Goal: Navigation & Orientation: Find specific page/section

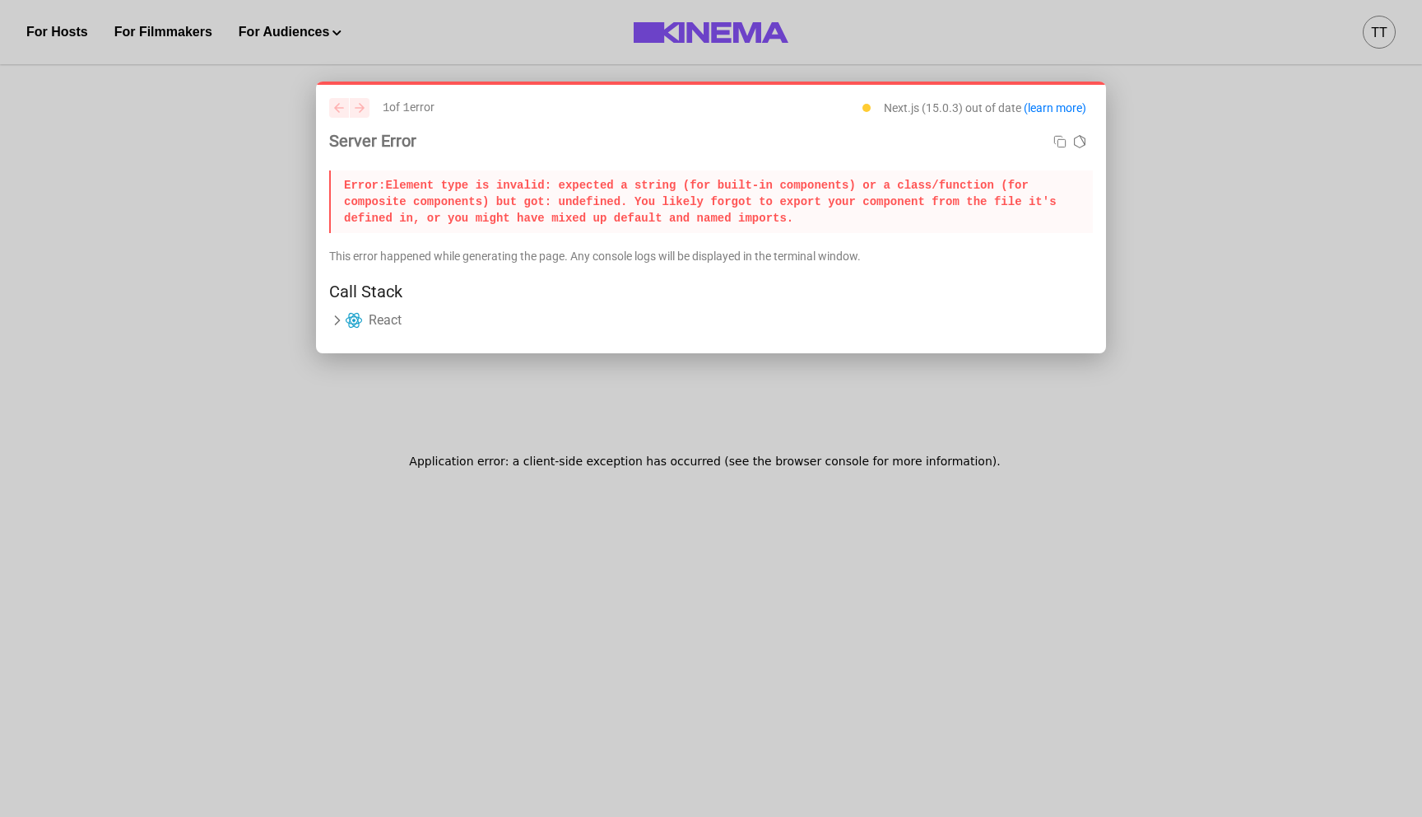
click at [328, 309] on div "previous next 1 of 1 error Next.js (15.0.3) out of date (learn more) Server Err…" at bounding box center [711, 217] width 790 height 272
click at [337, 321] on icon at bounding box center [338, 320] width 4 height 8
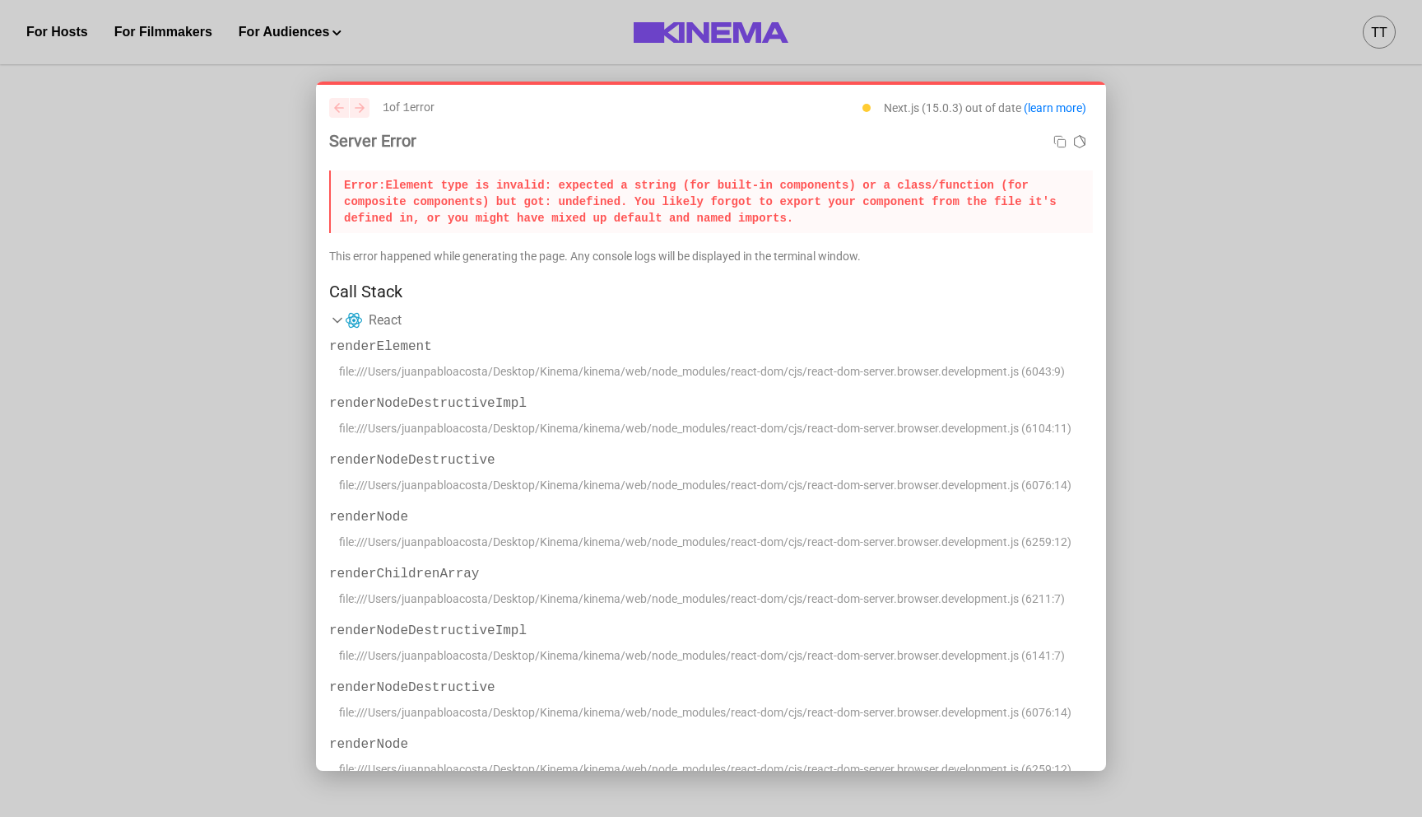
click at [337, 321] on icon at bounding box center [337, 321] width 8 height 4
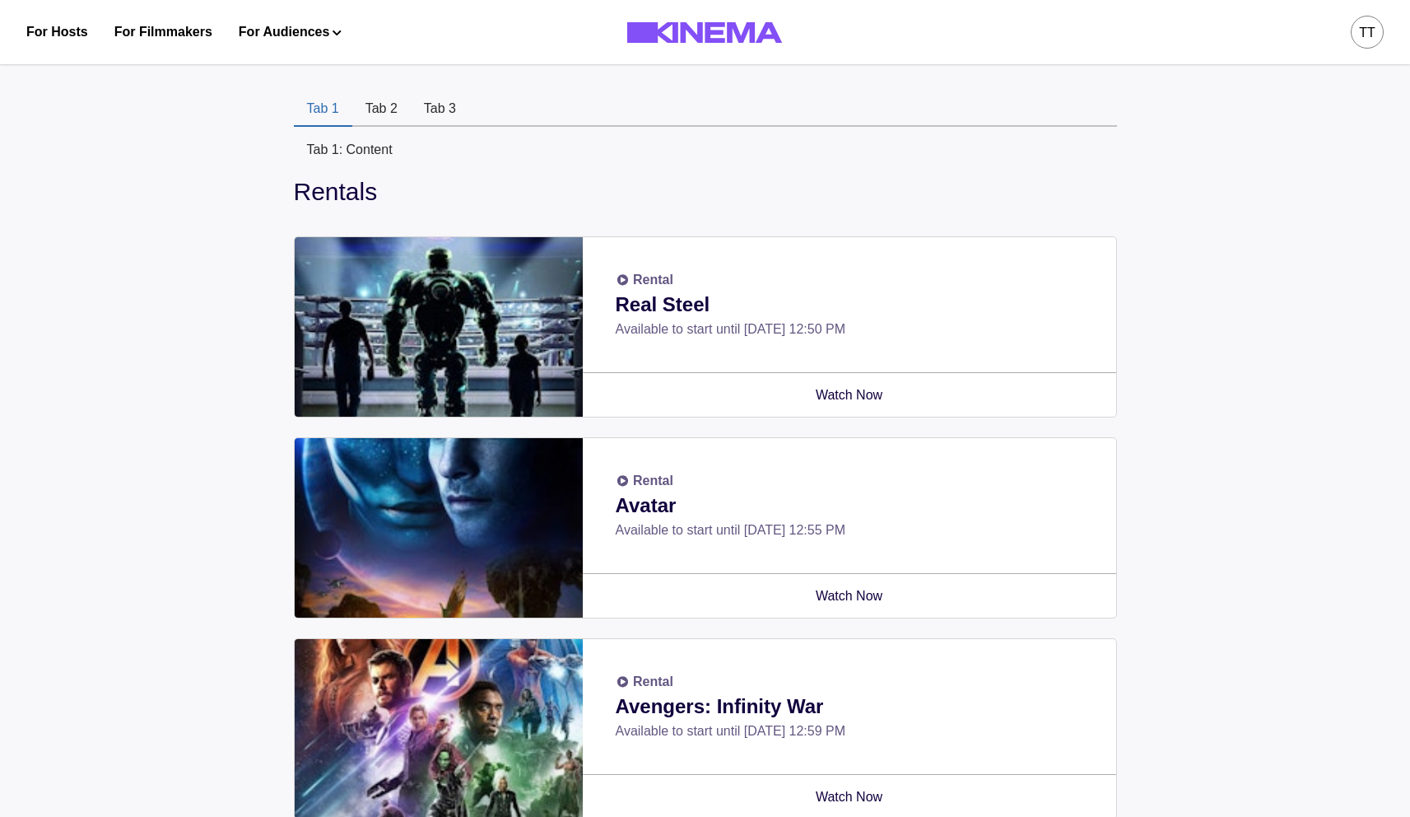
click at [365, 112] on button "Tab 2" at bounding box center [381, 109] width 58 height 35
click at [452, 112] on button "Tab 3" at bounding box center [440, 109] width 58 height 35
click at [354, 105] on button "Tab 2" at bounding box center [381, 109] width 58 height 35
click at [315, 103] on button "Tab 1" at bounding box center [323, 109] width 58 height 35
click at [449, 105] on button "Tab 3" at bounding box center [440, 109] width 58 height 35
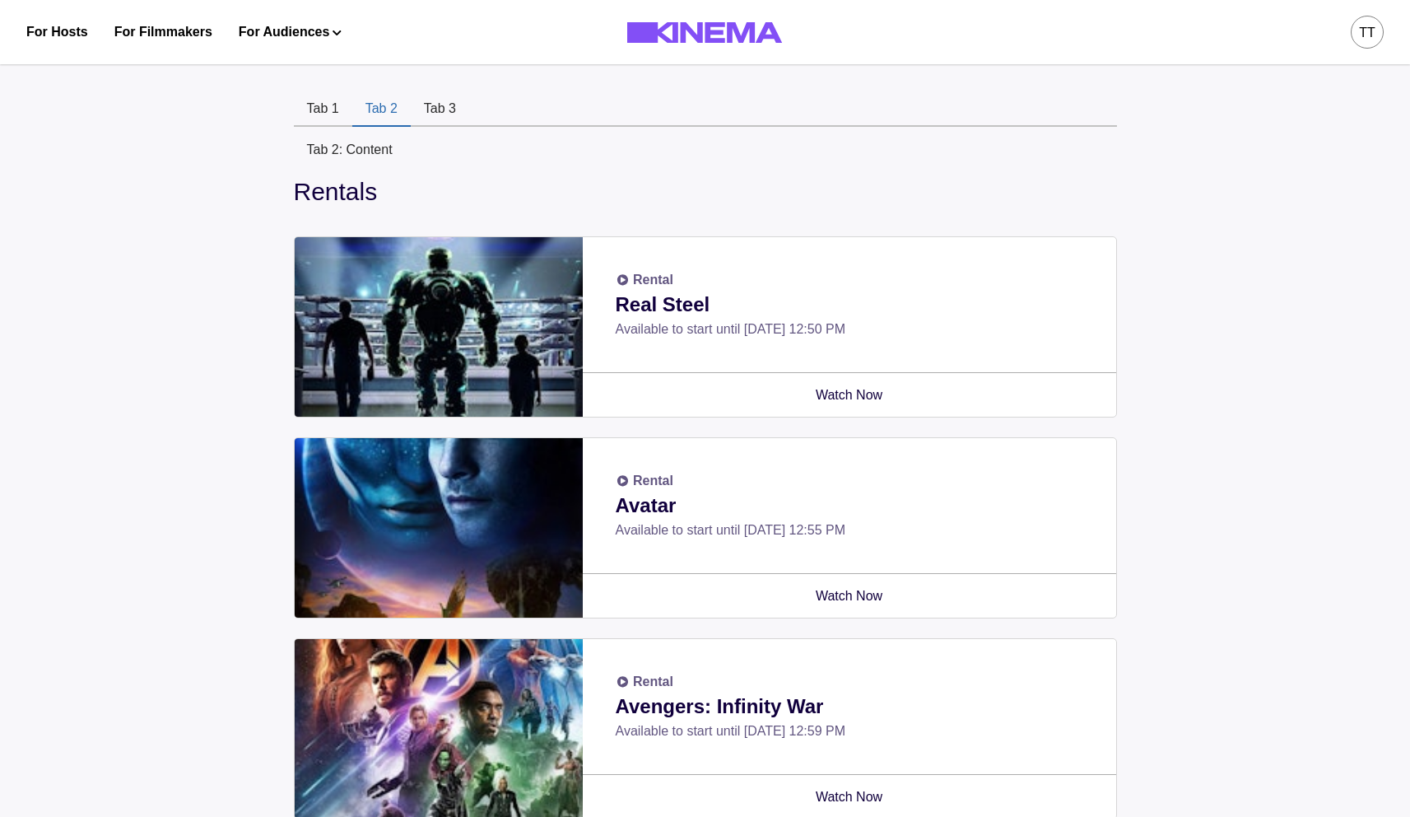
click at [393, 103] on button "Tab 2" at bounding box center [381, 109] width 58 height 35
click at [325, 105] on button "Tab 1" at bounding box center [323, 109] width 58 height 35
click at [415, 103] on button "Tab 3" at bounding box center [440, 109] width 58 height 35
click at [428, 104] on button "Tab 3" at bounding box center [440, 109] width 58 height 35
click at [376, 103] on button "Tab 2" at bounding box center [381, 109] width 58 height 35
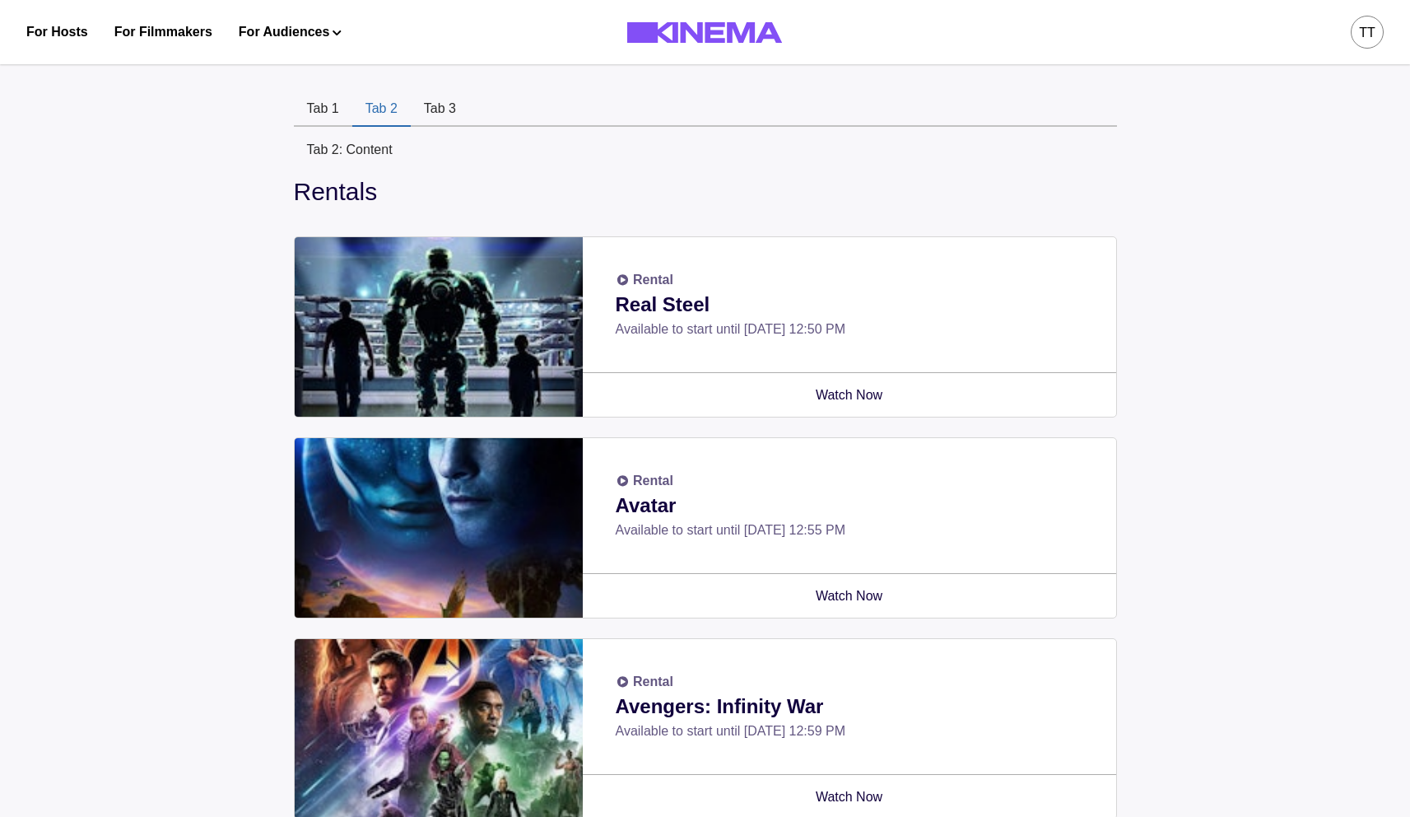
click at [322, 112] on button "Tab 1" at bounding box center [323, 109] width 58 height 35
click at [397, 116] on button "Tab 2" at bounding box center [381, 109] width 58 height 35
click at [444, 116] on button "Tab 3" at bounding box center [440, 109] width 58 height 35
click at [390, 113] on button "Tab 2" at bounding box center [381, 109] width 58 height 35
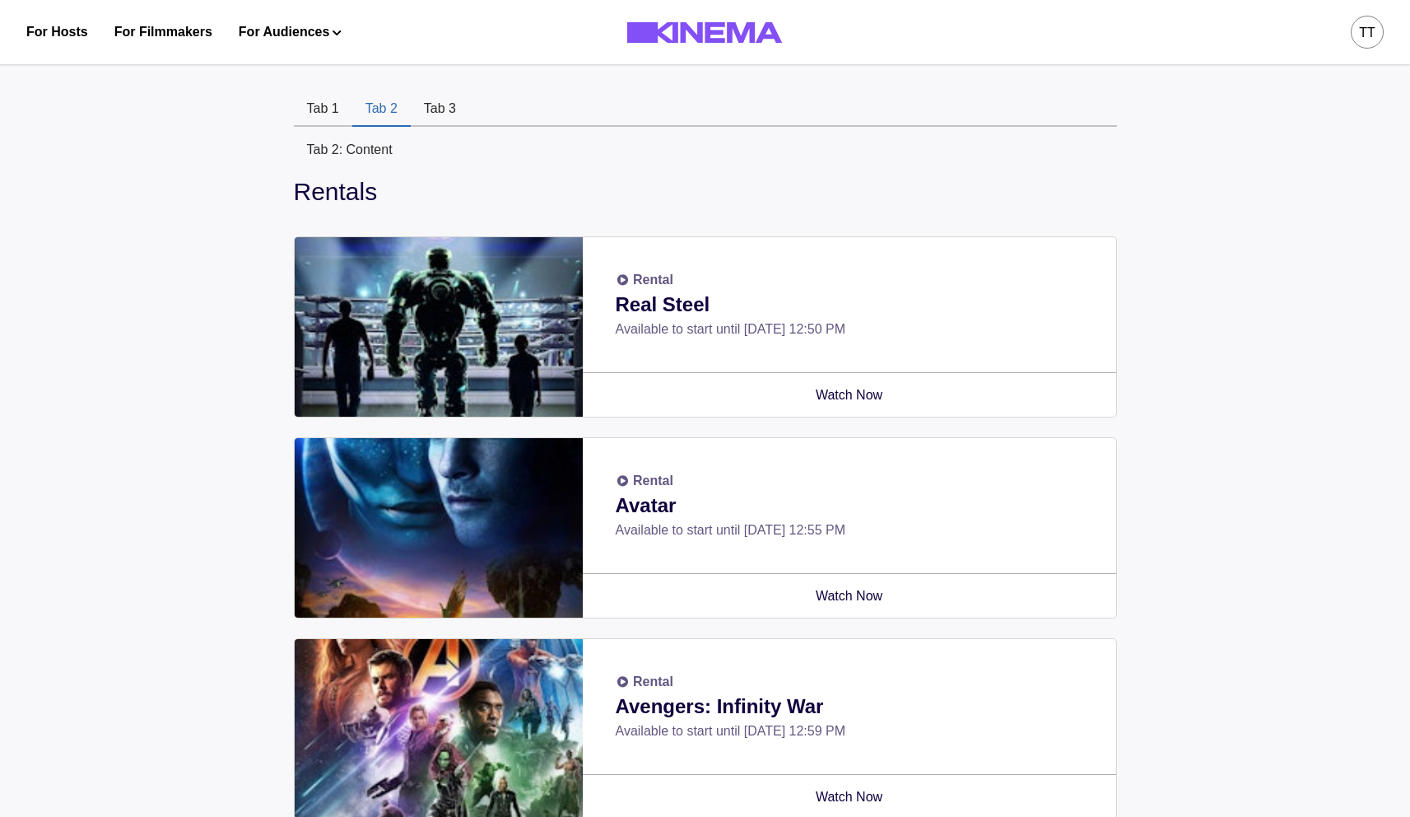
click at [334, 112] on button "Tab 1" at bounding box center [323, 109] width 58 height 35
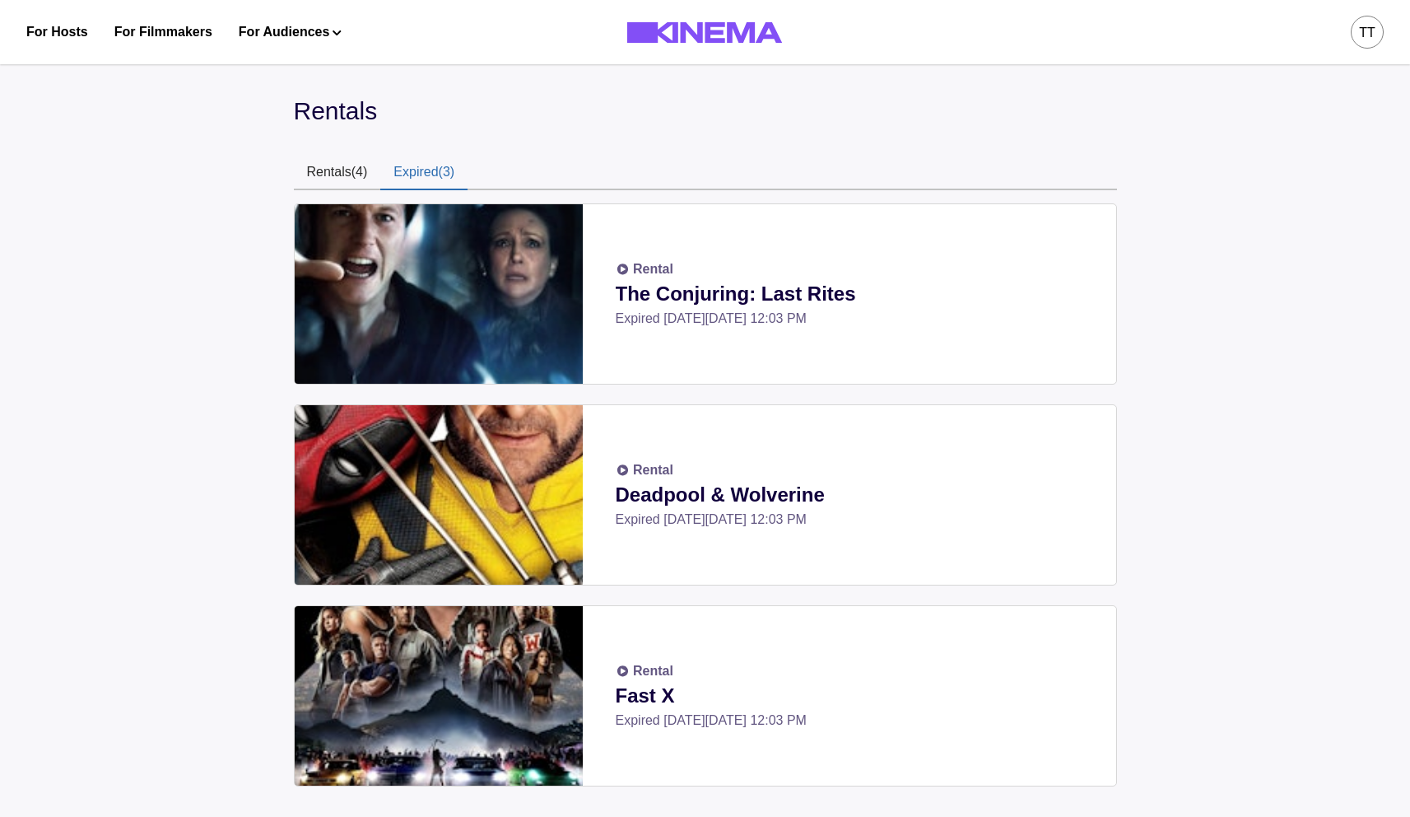
click at [433, 162] on button "Expired (3)" at bounding box center [423, 173] width 87 height 35
click at [325, 165] on button "Rentals (4)" at bounding box center [337, 173] width 87 height 35
click at [408, 176] on button "Expired (3)" at bounding box center [423, 173] width 87 height 35
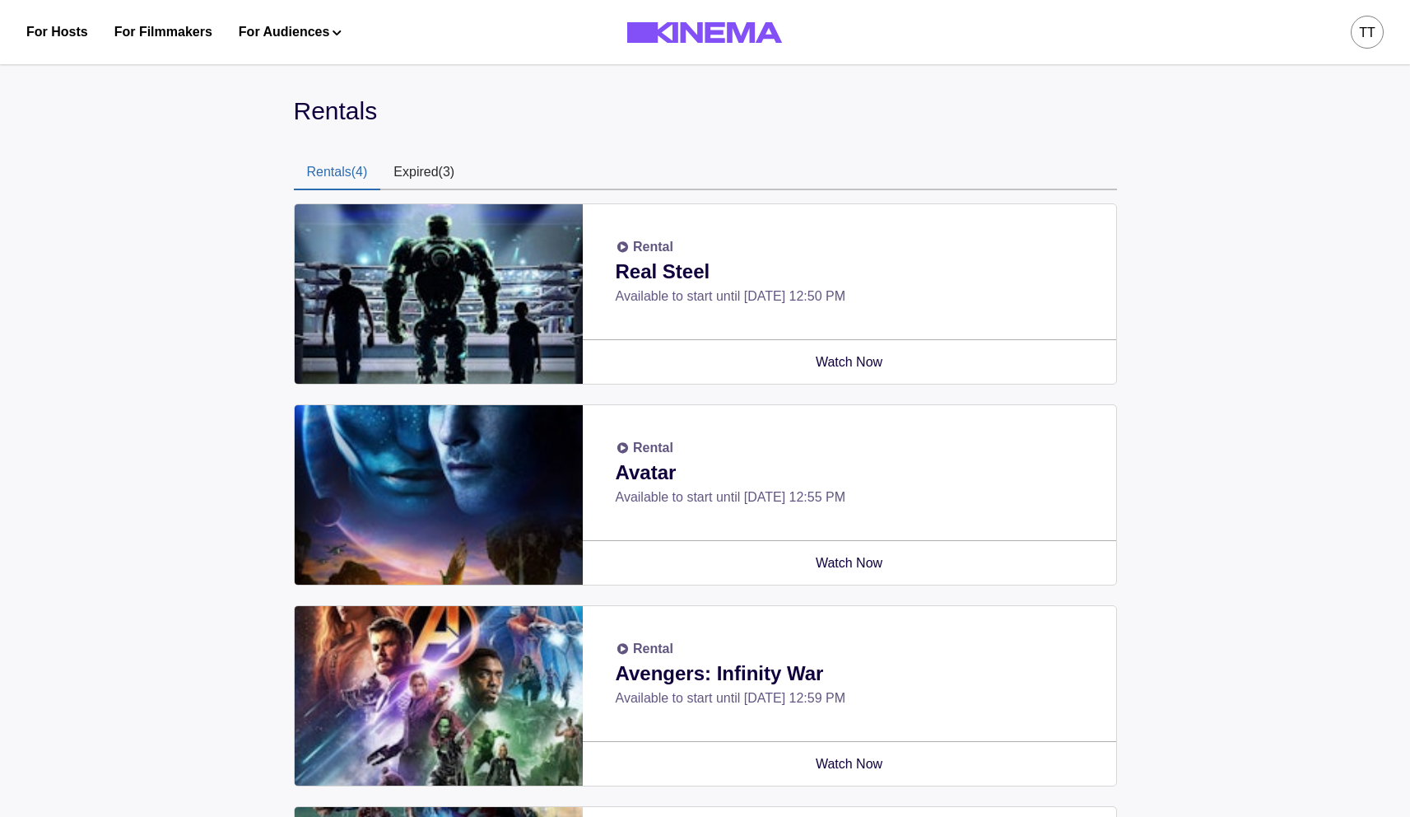
click at [333, 167] on button "Rentals (4)" at bounding box center [337, 173] width 87 height 35
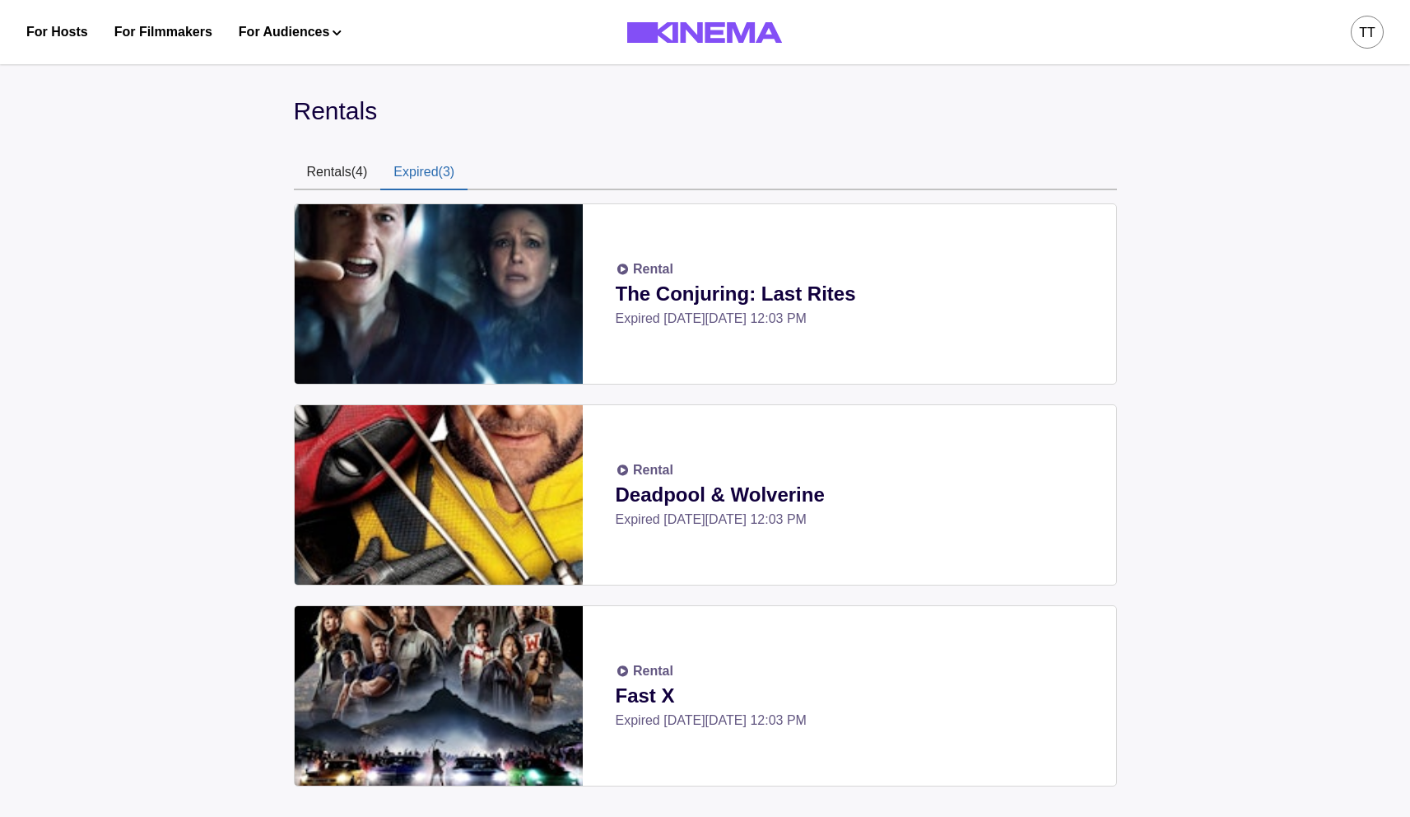
click at [411, 171] on button "Expired (3)" at bounding box center [423, 173] width 87 height 35
click at [347, 171] on button "Rentals (4)" at bounding box center [337, 173] width 87 height 35
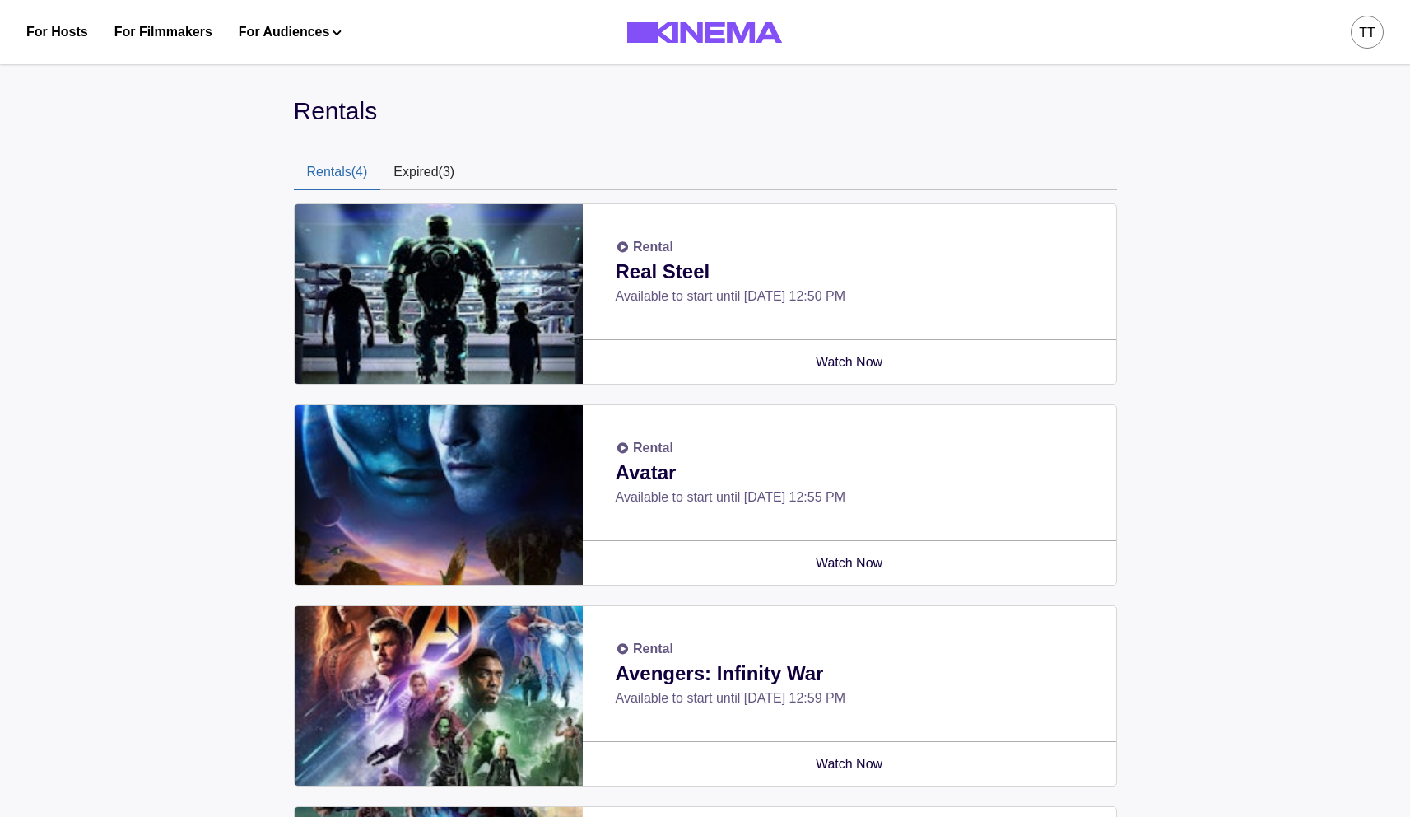
click at [421, 167] on button "Expired (3)" at bounding box center [423, 173] width 87 height 35
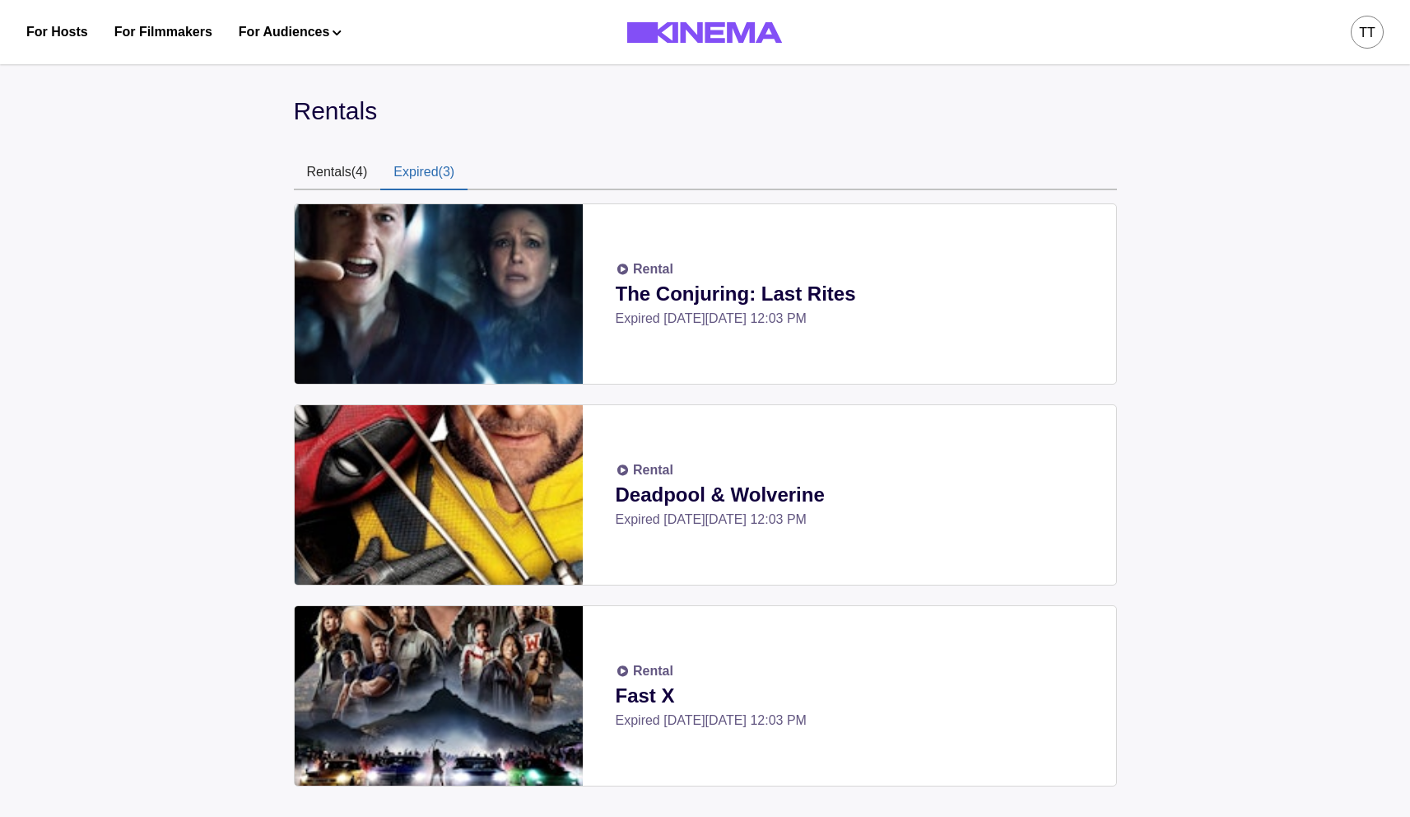
click at [340, 170] on button "Rentals (4)" at bounding box center [337, 173] width 87 height 35
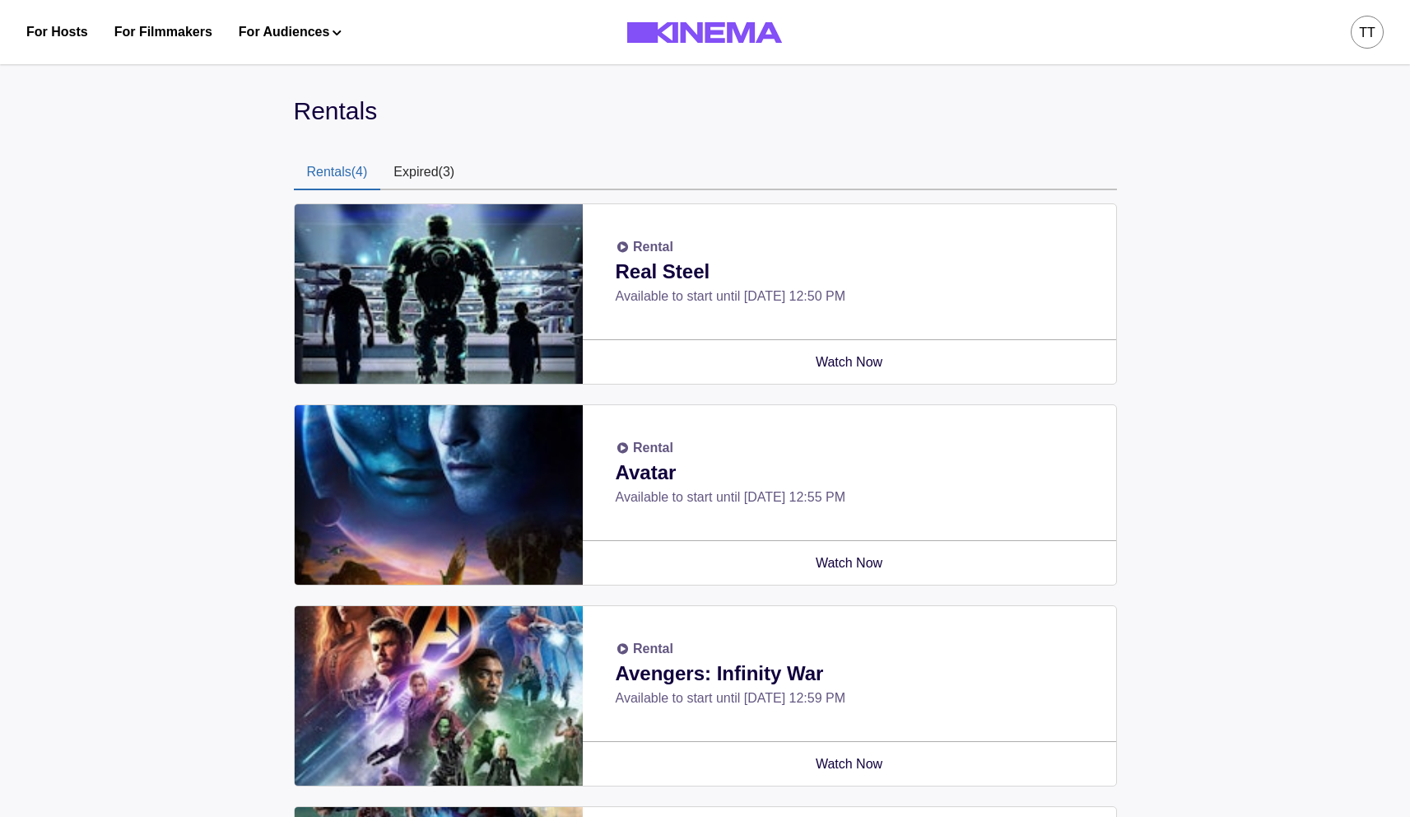
click at [387, 118] on div "Rentals" at bounding box center [705, 110] width 823 height 37
drag, startPoint x: 384, startPoint y: 109, endPoint x: 267, endPoint y: 105, distance: 117.8
click at [267, 105] on div "Rentals Rentals (4) Expired (3) Rental Real Steel Available to start until Fri,…" at bounding box center [705, 546] width 1410 height 987
click at [262, 116] on div "Rentals Rentals (4) Expired (3) Rental Real Steel Available to start until Fri,…" at bounding box center [705, 546] width 1410 height 987
click at [423, 168] on button "Expired (3)" at bounding box center [423, 173] width 87 height 35
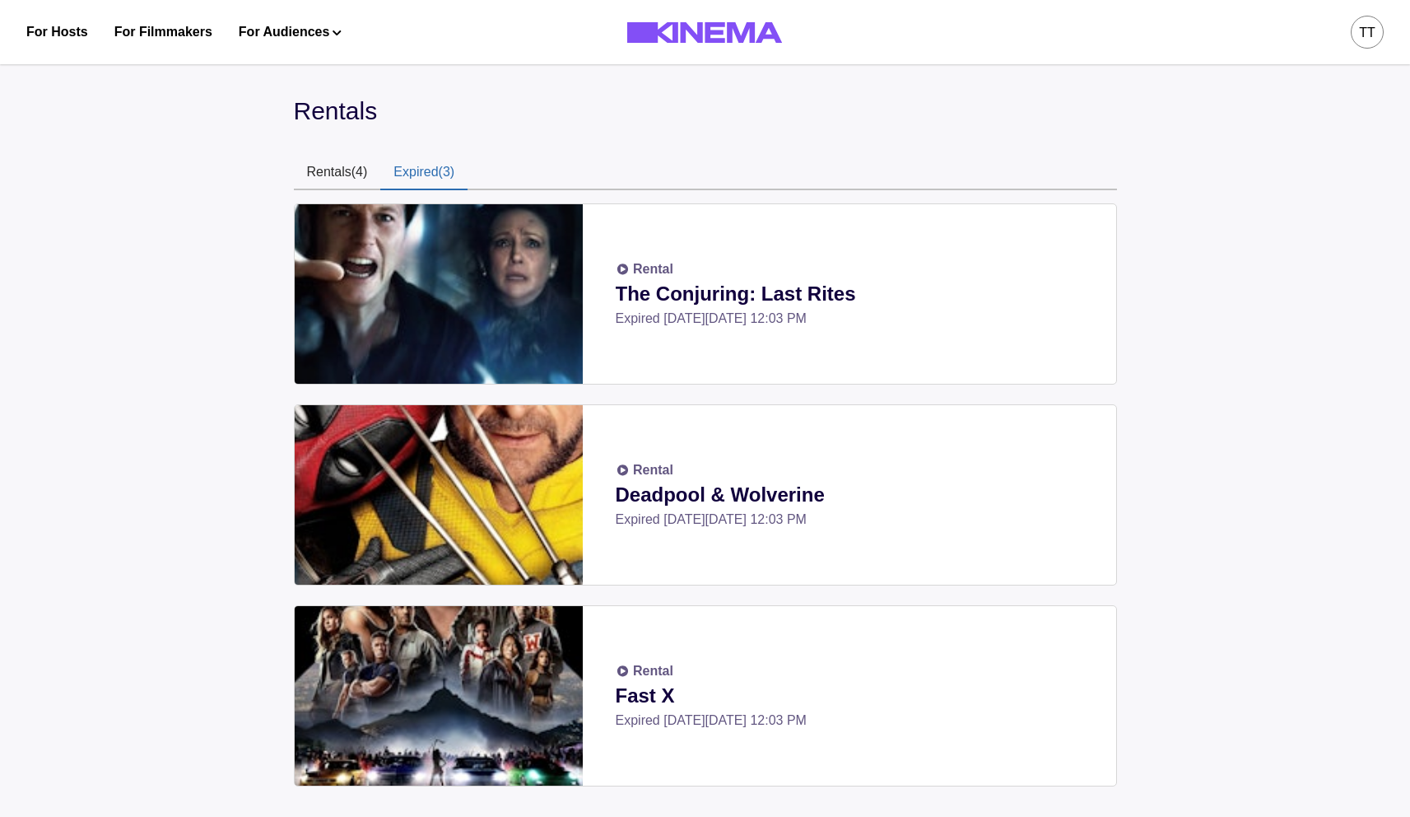
click at [354, 168] on button "Rentals (4)" at bounding box center [337, 173] width 87 height 35
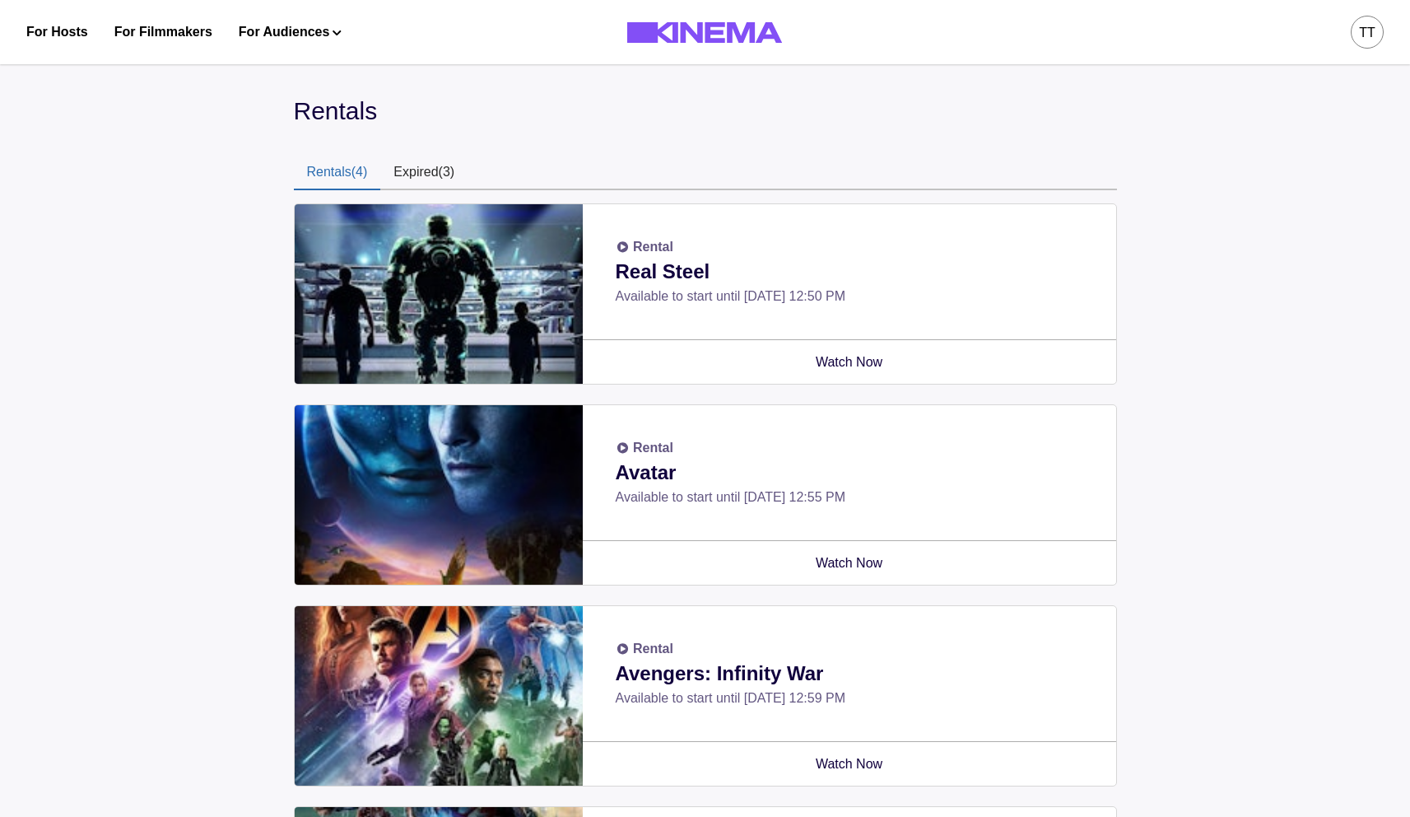
click at [414, 170] on button "Expired (3)" at bounding box center [423, 173] width 87 height 35
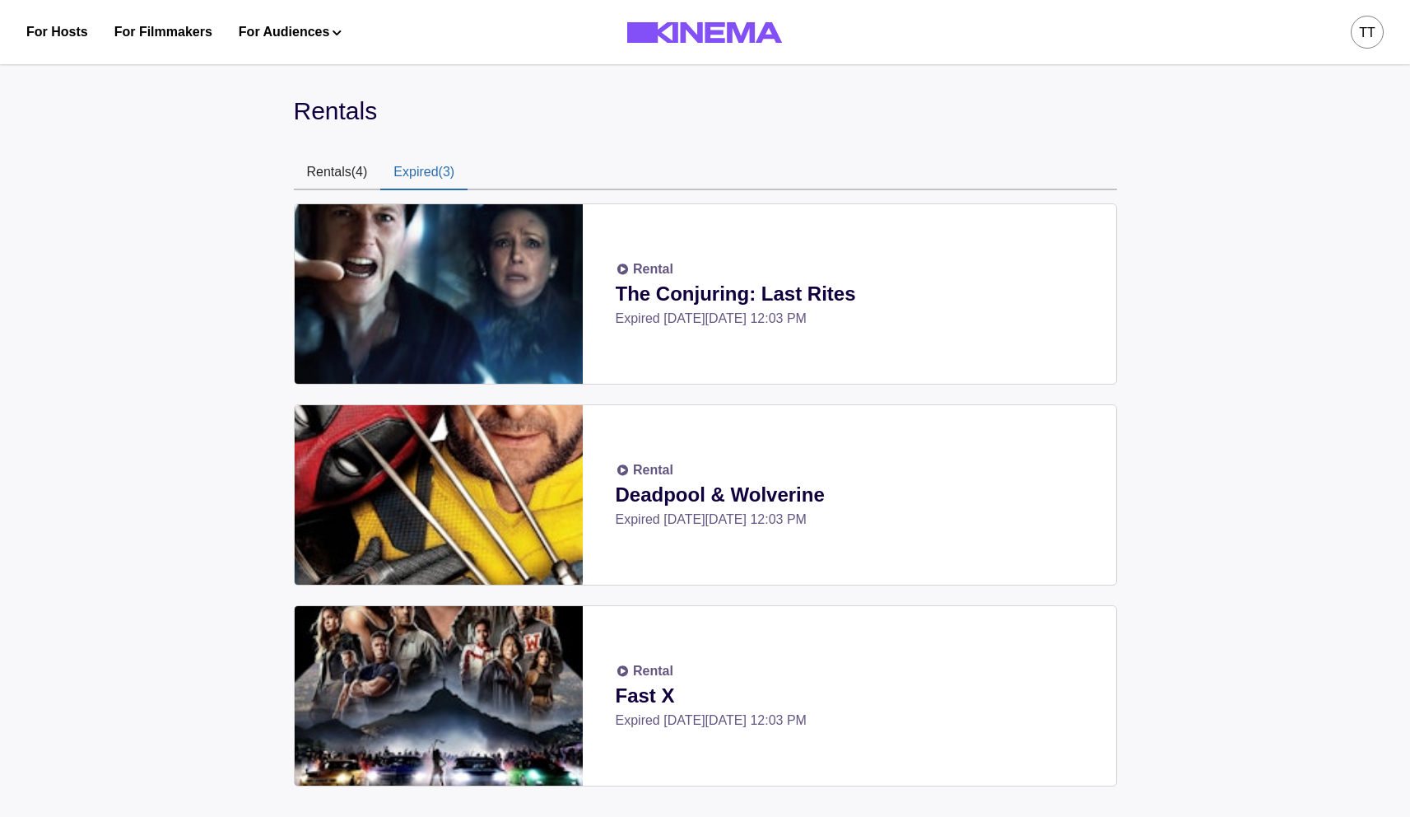
click at [349, 170] on button "Rentals (4)" at bounding box center [337, 173] width 87 height 35
click at [420, 168] on button "Expired (3)" at bounding box center [423, 173] width 87 height 35
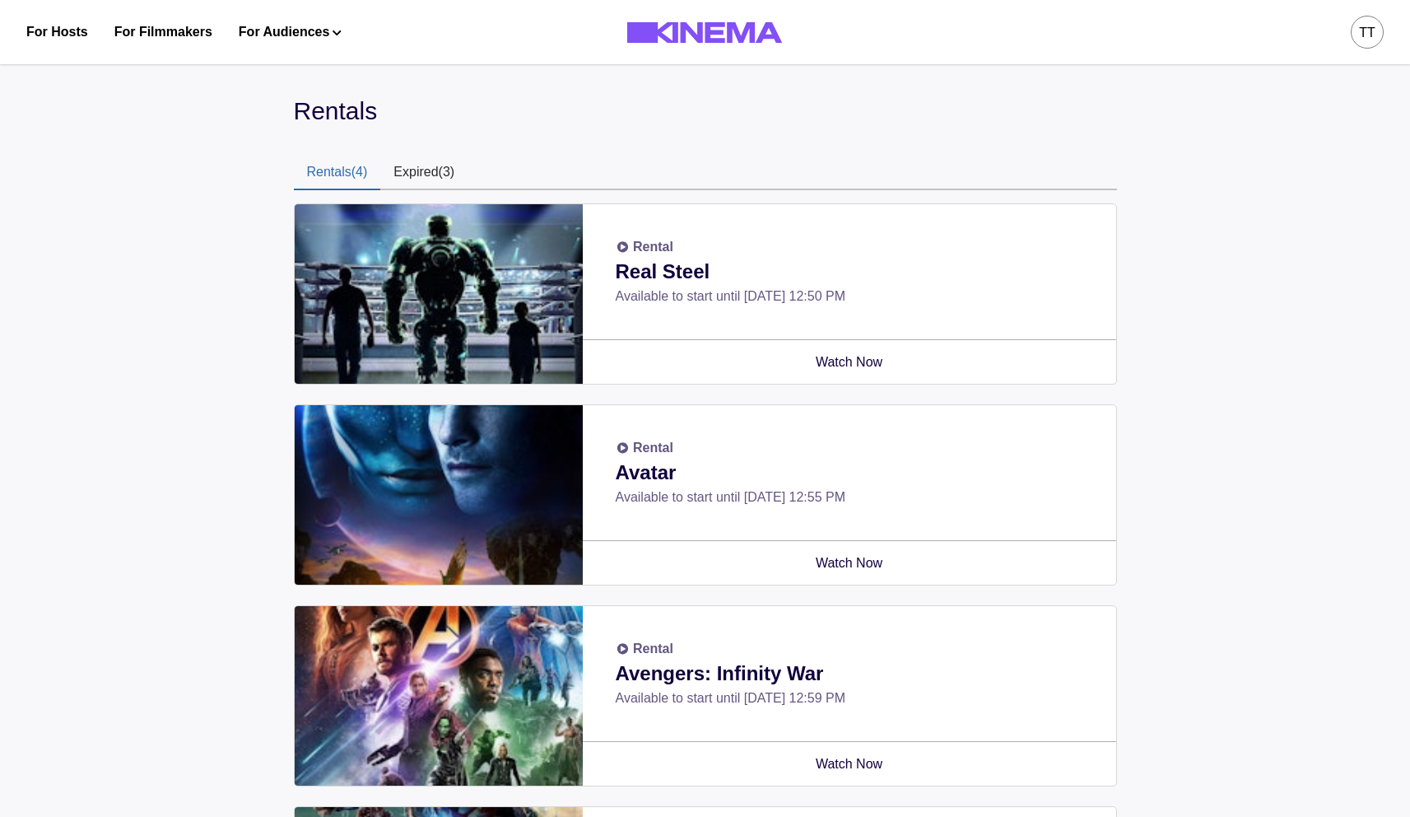
click at [343, 170] on button "Rentals (4)" at bounding box center [337, 173] width 87 height 35
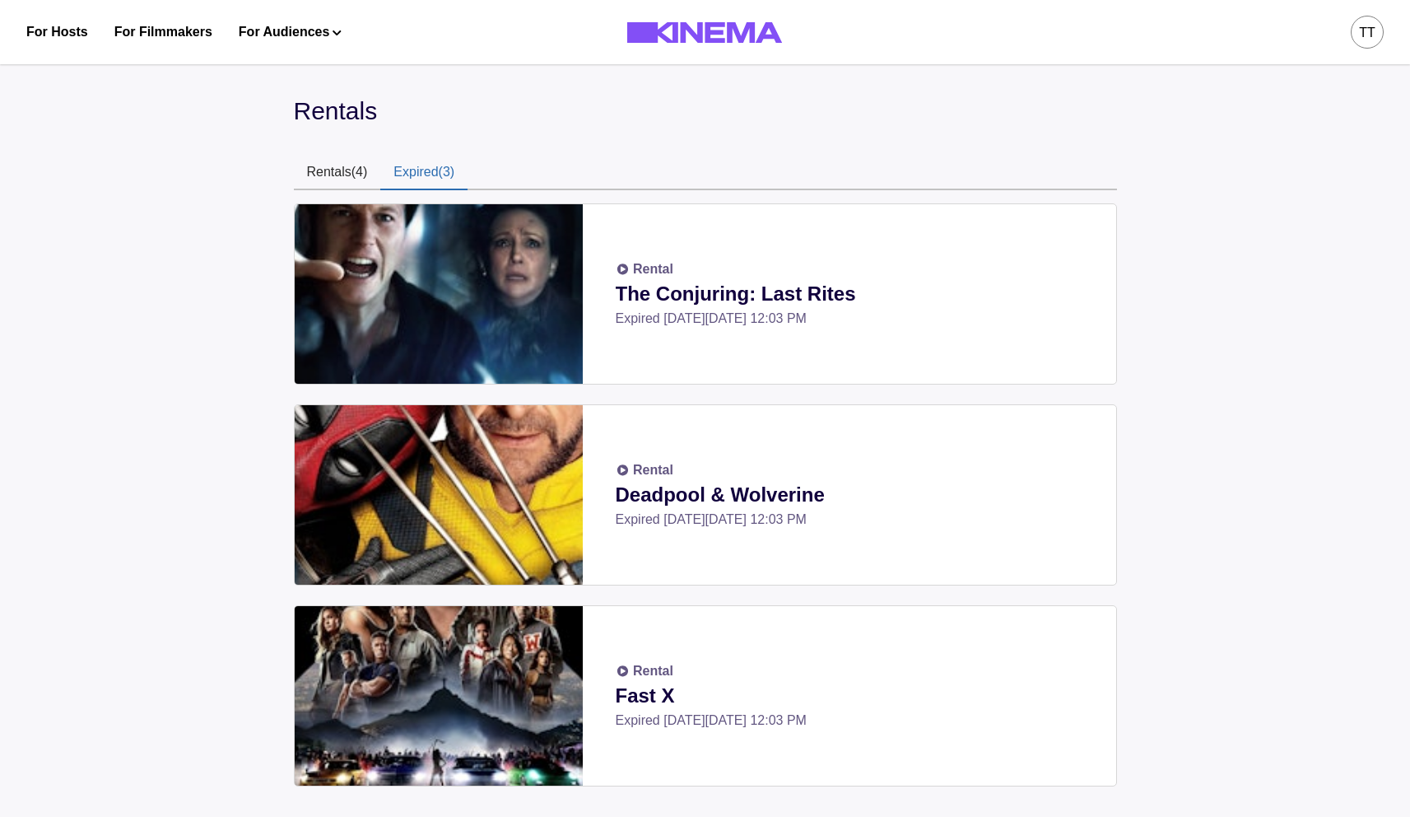
click at [412, 168] on button "Expired (3)" at bounding box center [423, 173] width 87 height 35
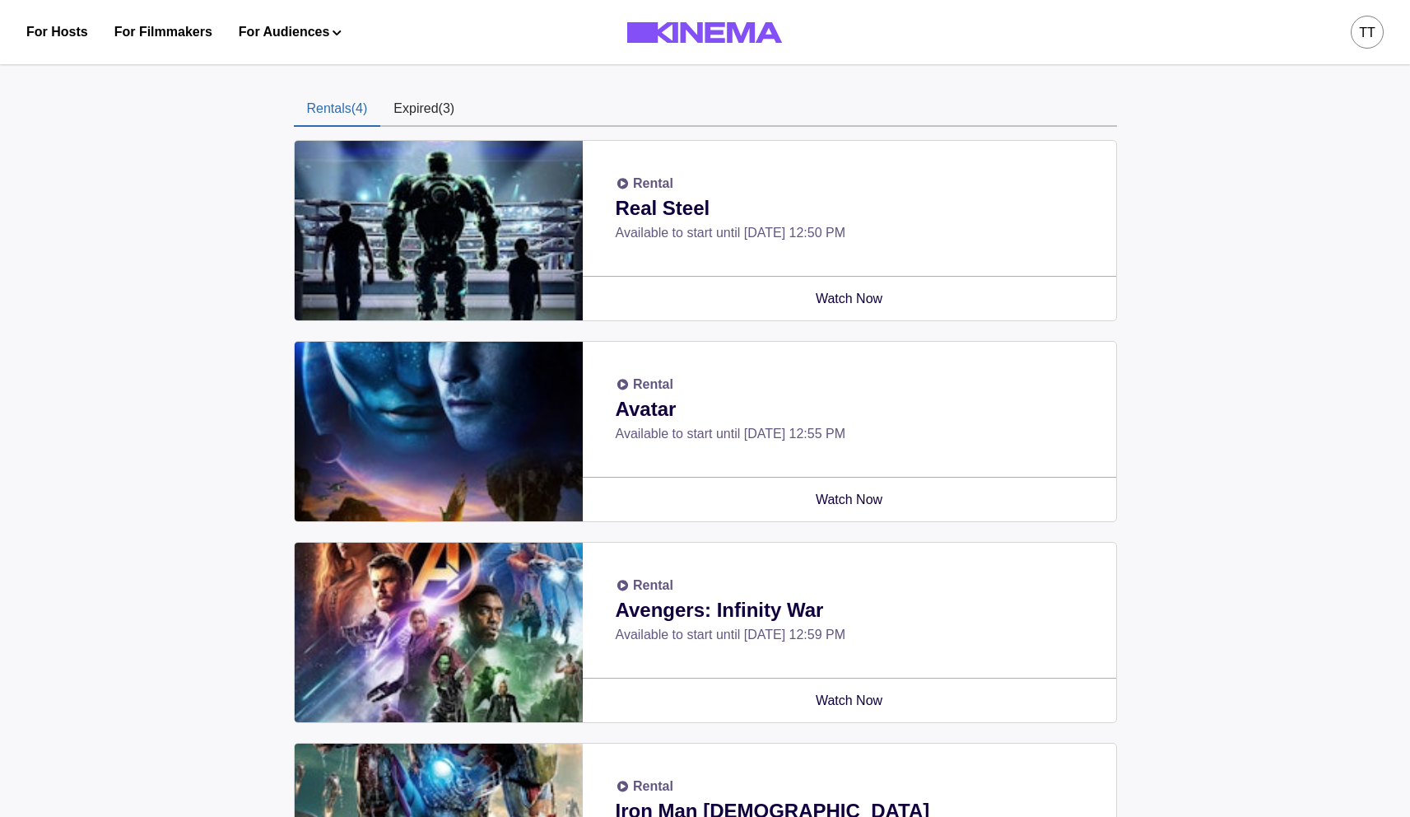
click at [418, 106] on button "Expired (3)" at bounding box center [423, 109] width 87 height 35
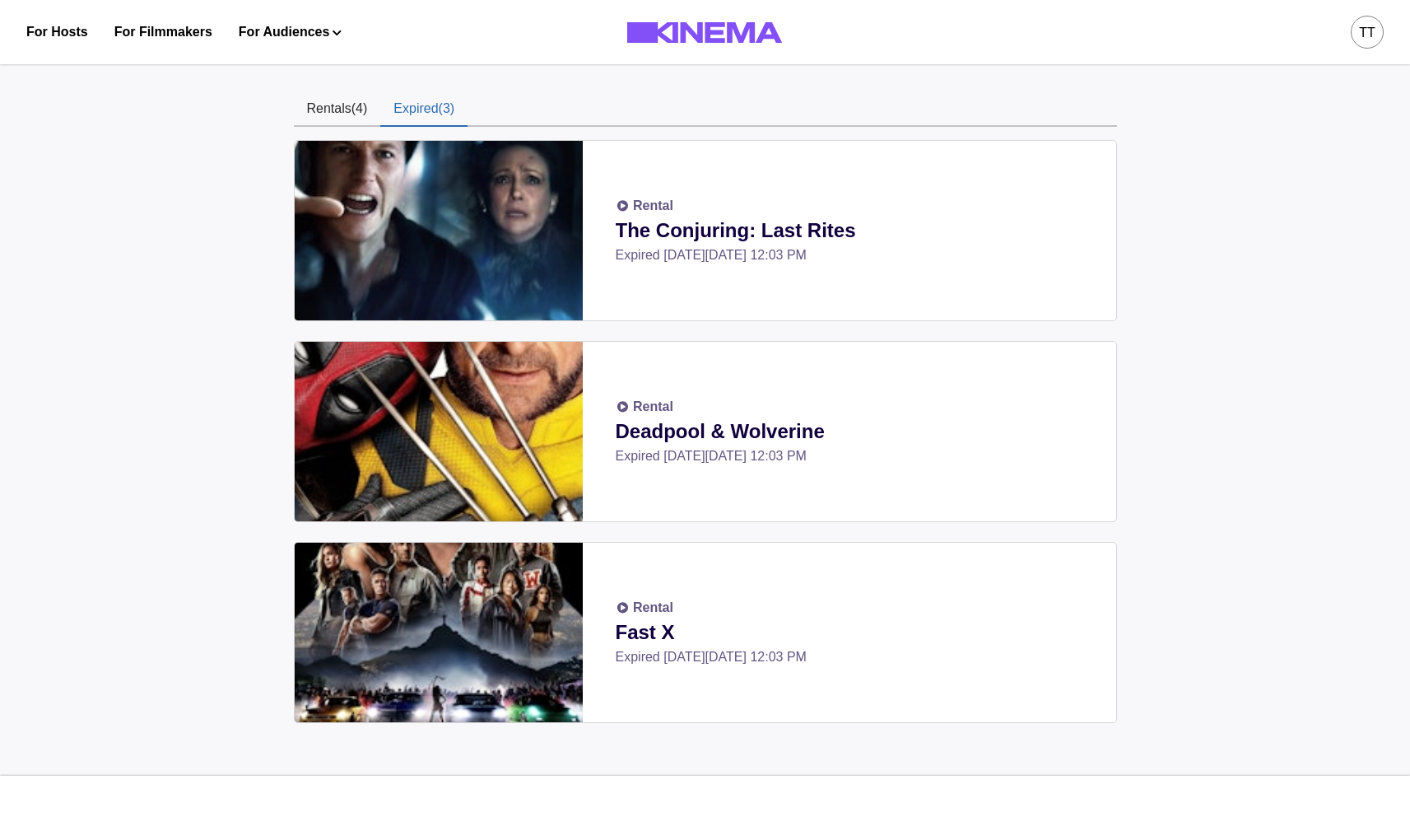
click at [333, 107] on button "Rentals (4)" at bounding box center [337, 109] width 87 height 35
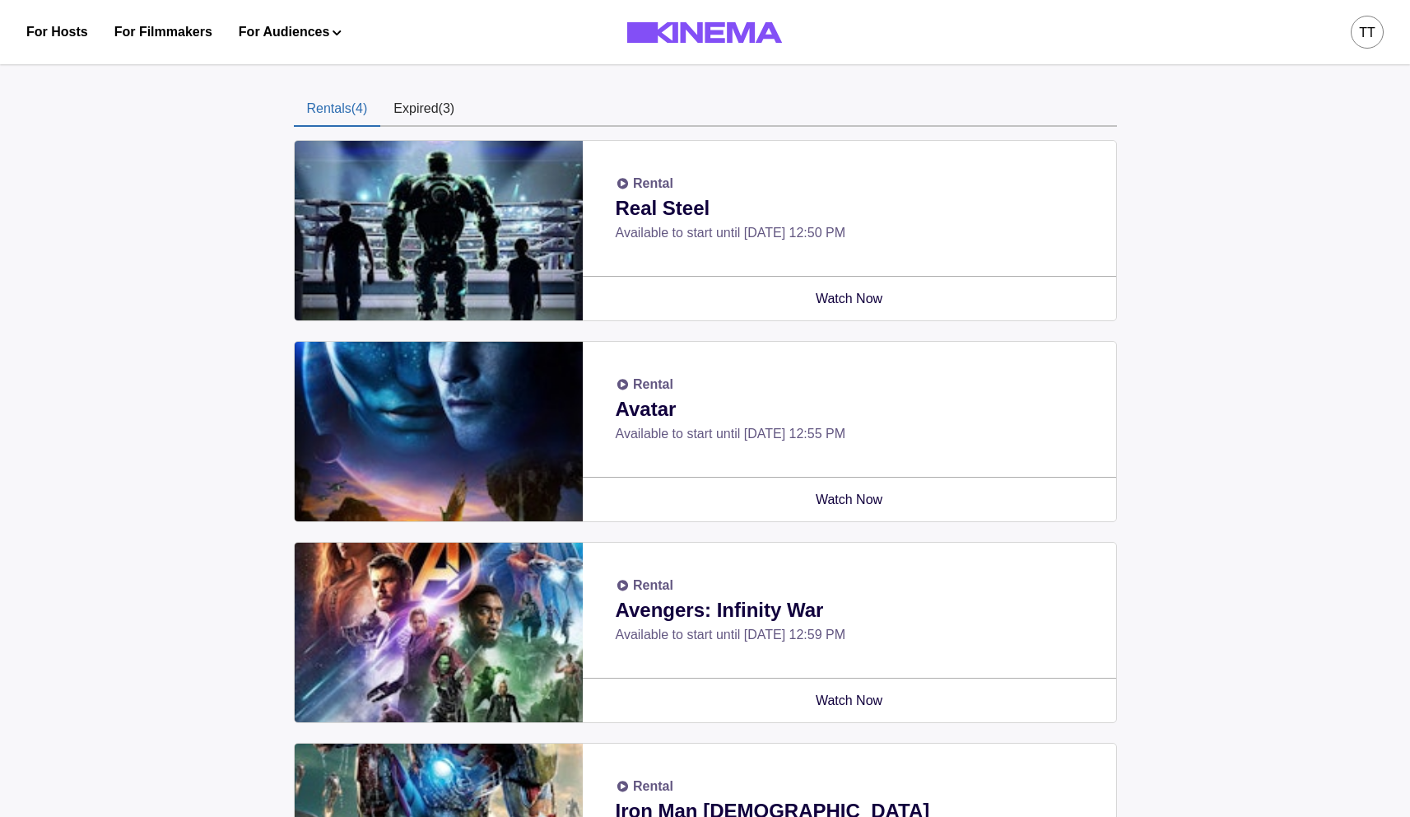
click at [444, 109] on button "Expired (3)" at bounding box center [423, 109] width 87 height 35
click at [336, 109] on button "Rentals (4)" at bounding box center [337, 109] width 87 height 35
click at [424, 113] on button "Expired (3)" at bounding box center [423, 109] width 87 height 35
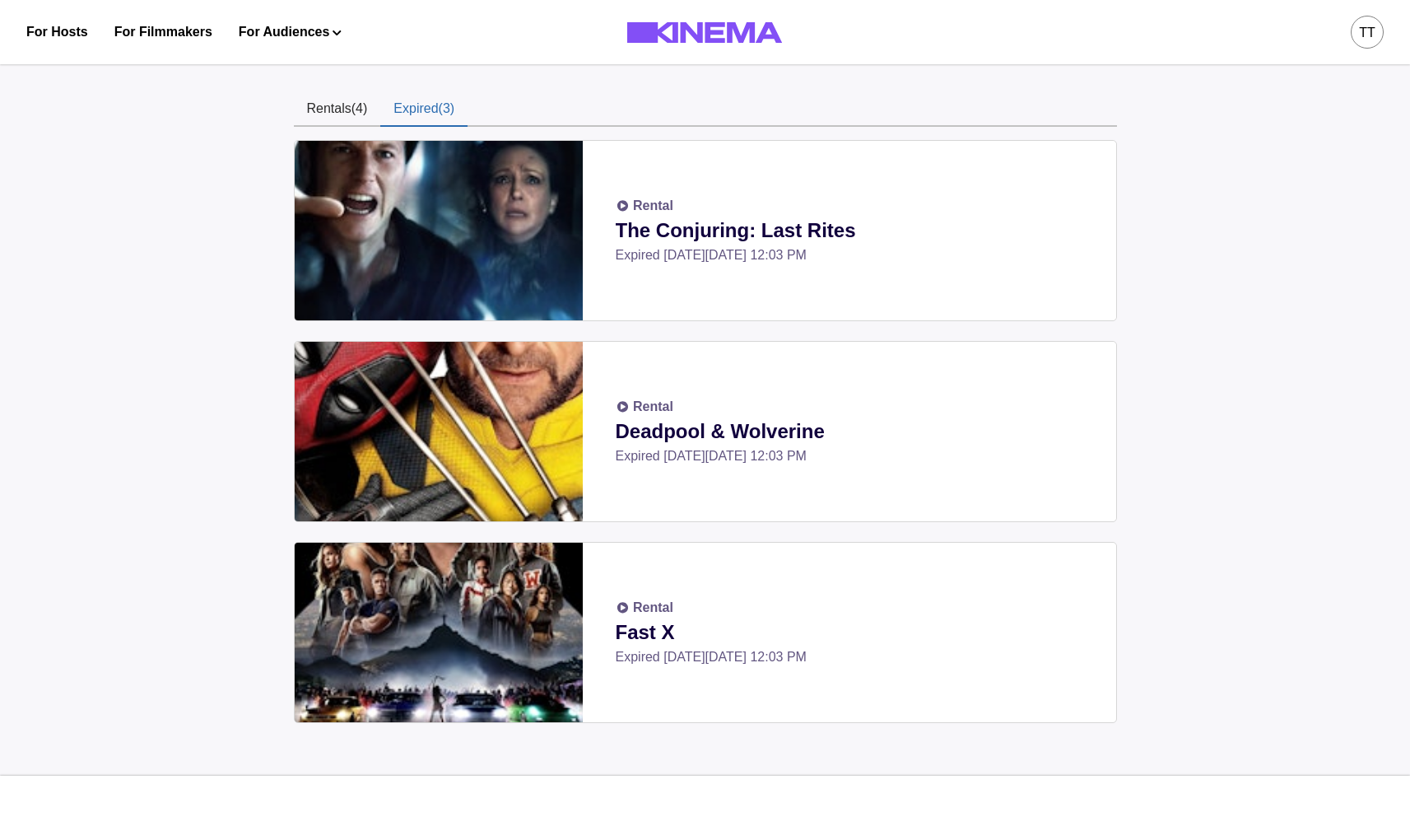
click at [327, 108] on button "Rentals (4)" at bounding box center [337, 109] width 87 height 35
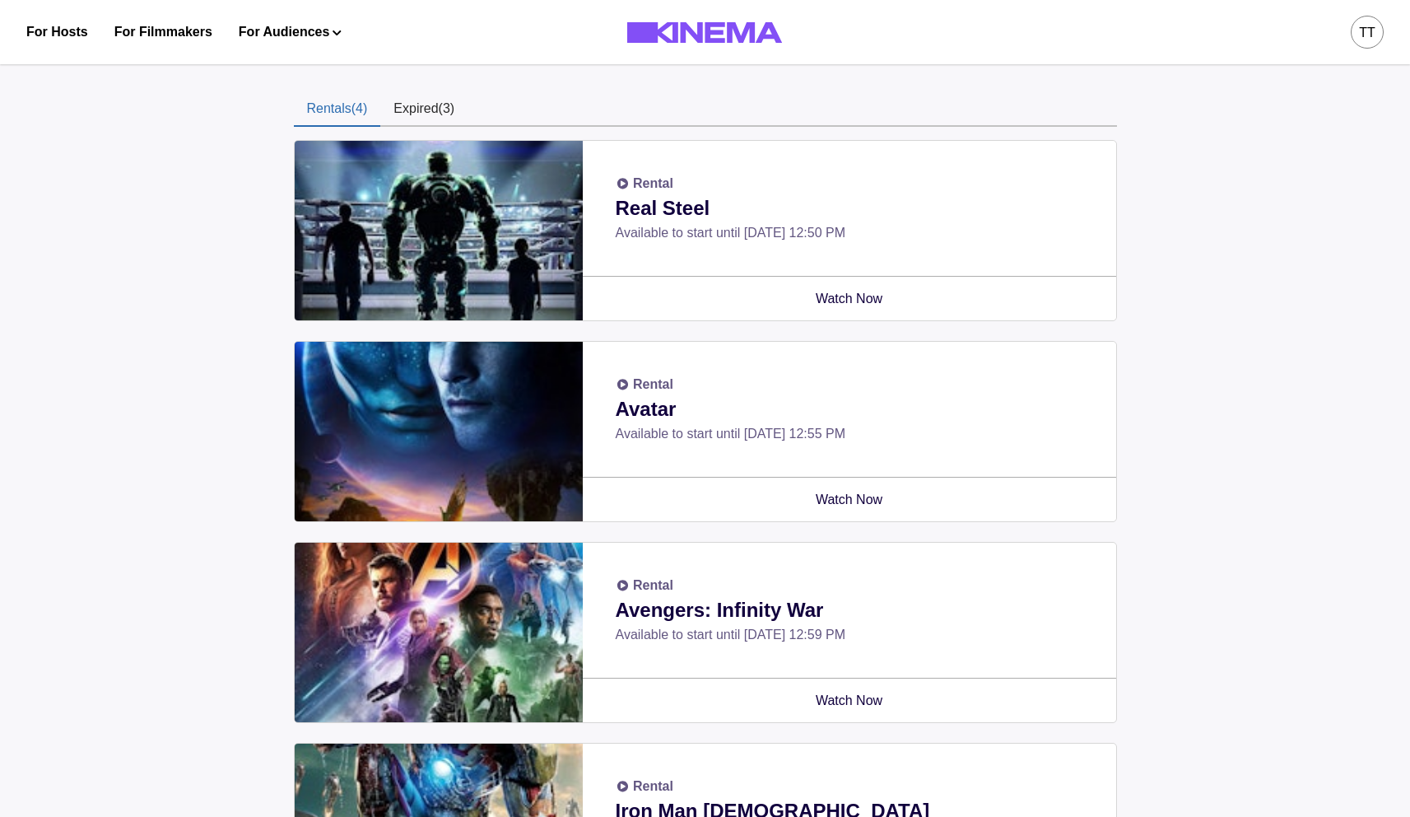
click at [432, 110] on button "Expired (3)" at bounding box center [423, 109] width 87 height 35
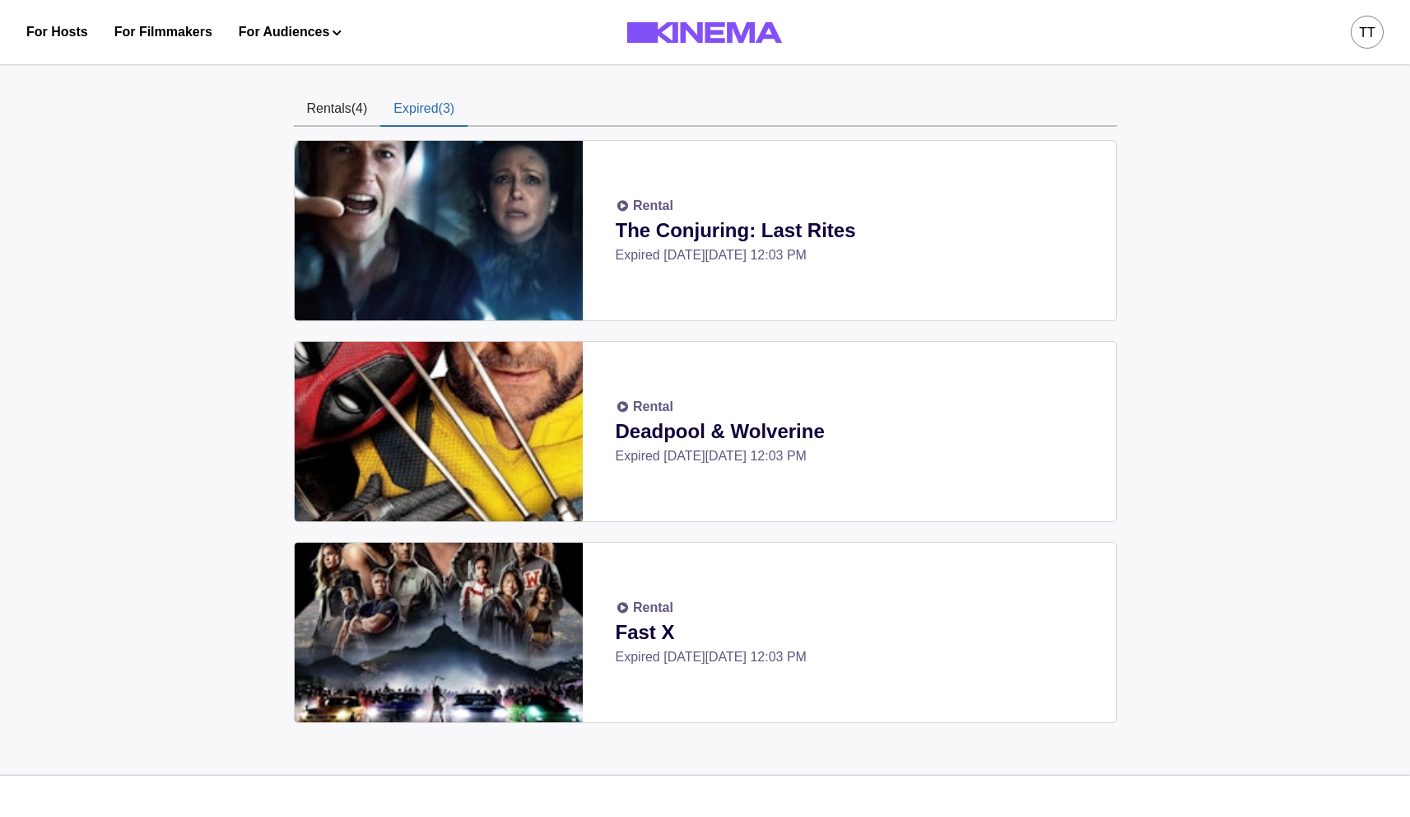
click at [358, 106] on button "Rentals (4)" at bounding box center [337, 109] width 87 height 35
click at [439, 107] on button "Expired (3)" at bounding box center [423, 109] width 87 height 35
click at [337, 104] on button "Rentals (4)" at bounding box center [337, 109] width 87 height 35
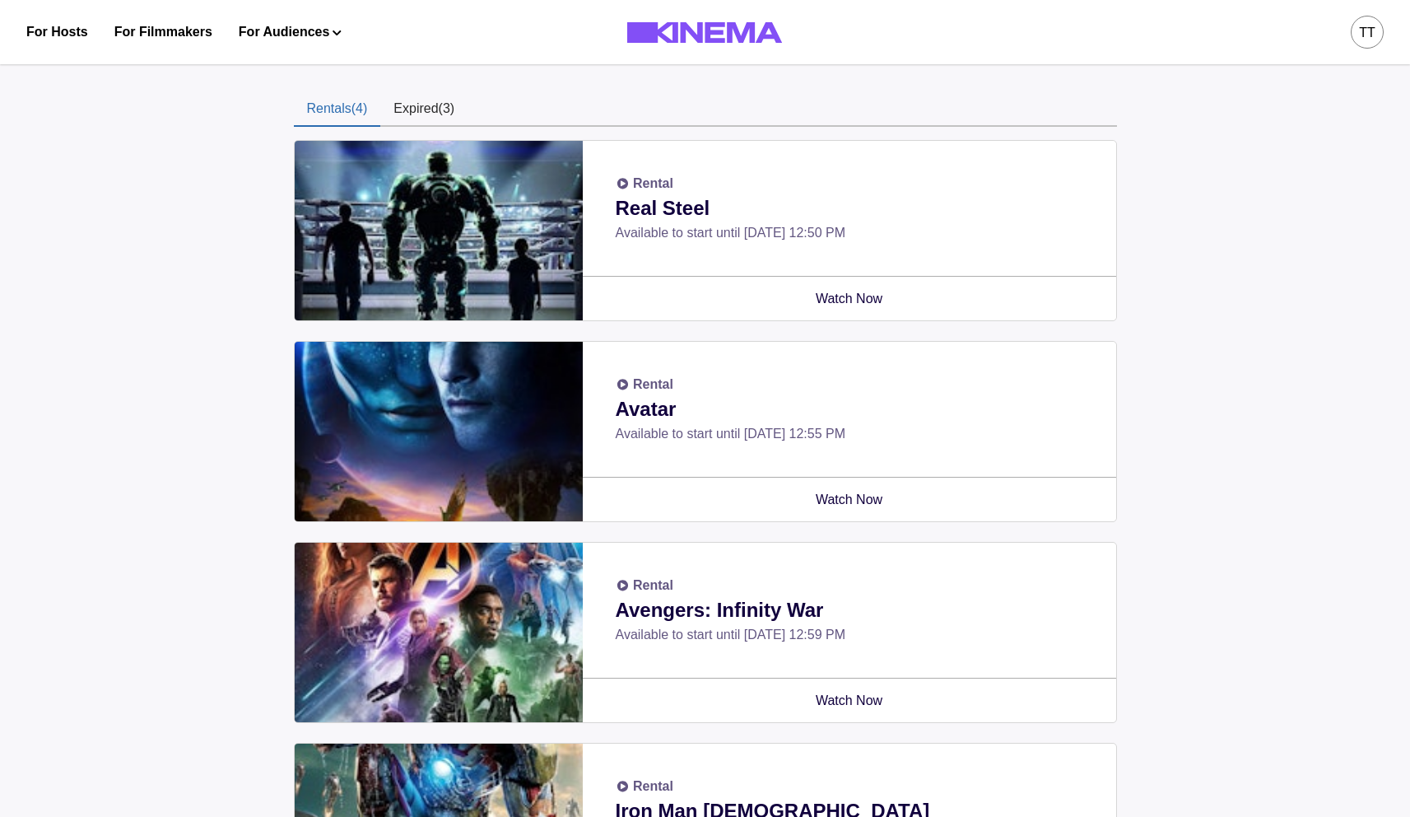
click at [430, 105] on button "Expired (3)" at bounding box center [423, 109] width 87 height 35
click at [346, 104] on button "Rentals (4)" at bounding box center [337, 109] width 87 height 35
click at [412, 105] on button "Expired (3)" at bounding box center [423, 109] width 87 height 35
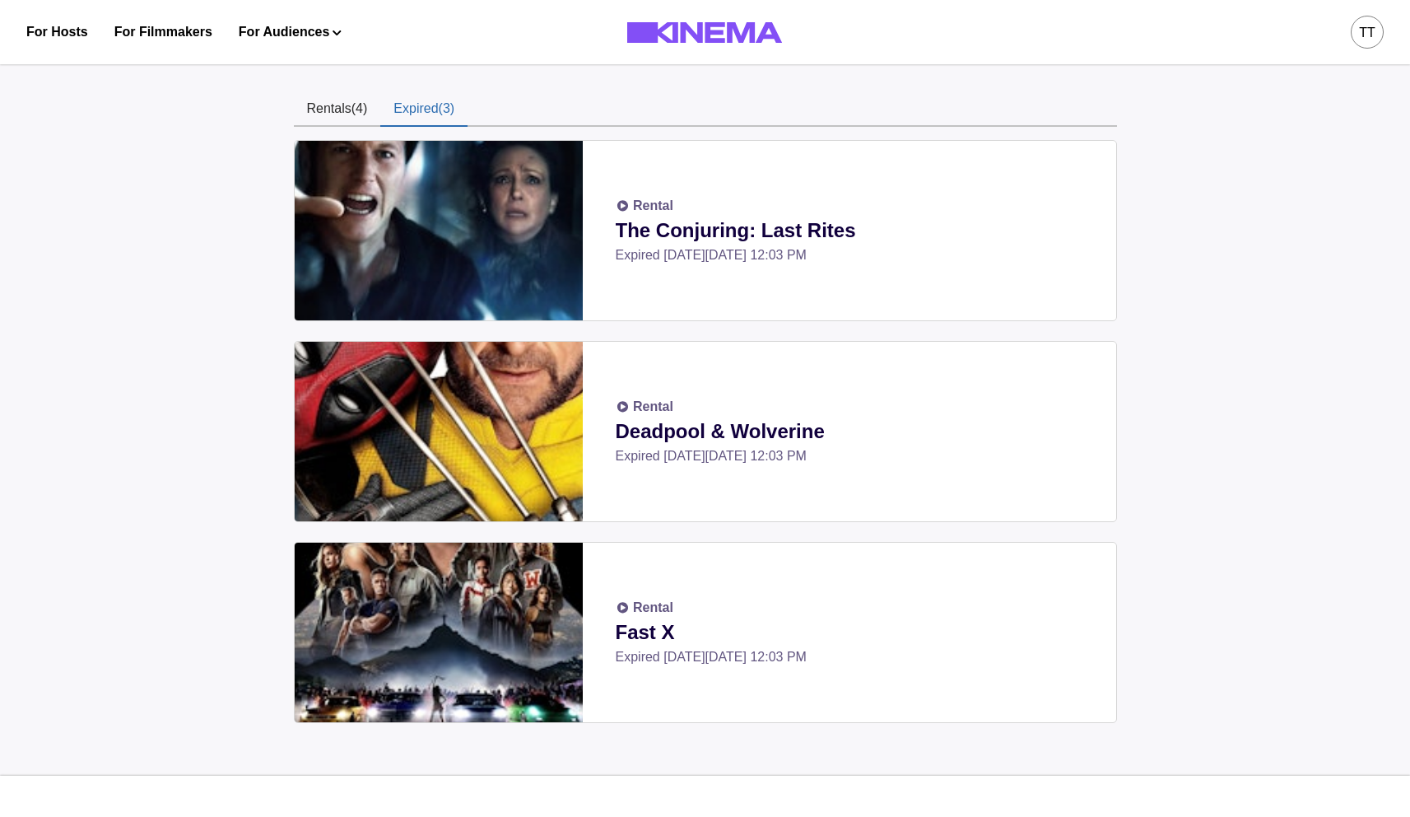
click at [342, 108] on button "Rentals (4)" at bounding box center [337, 109] width 87 height 35
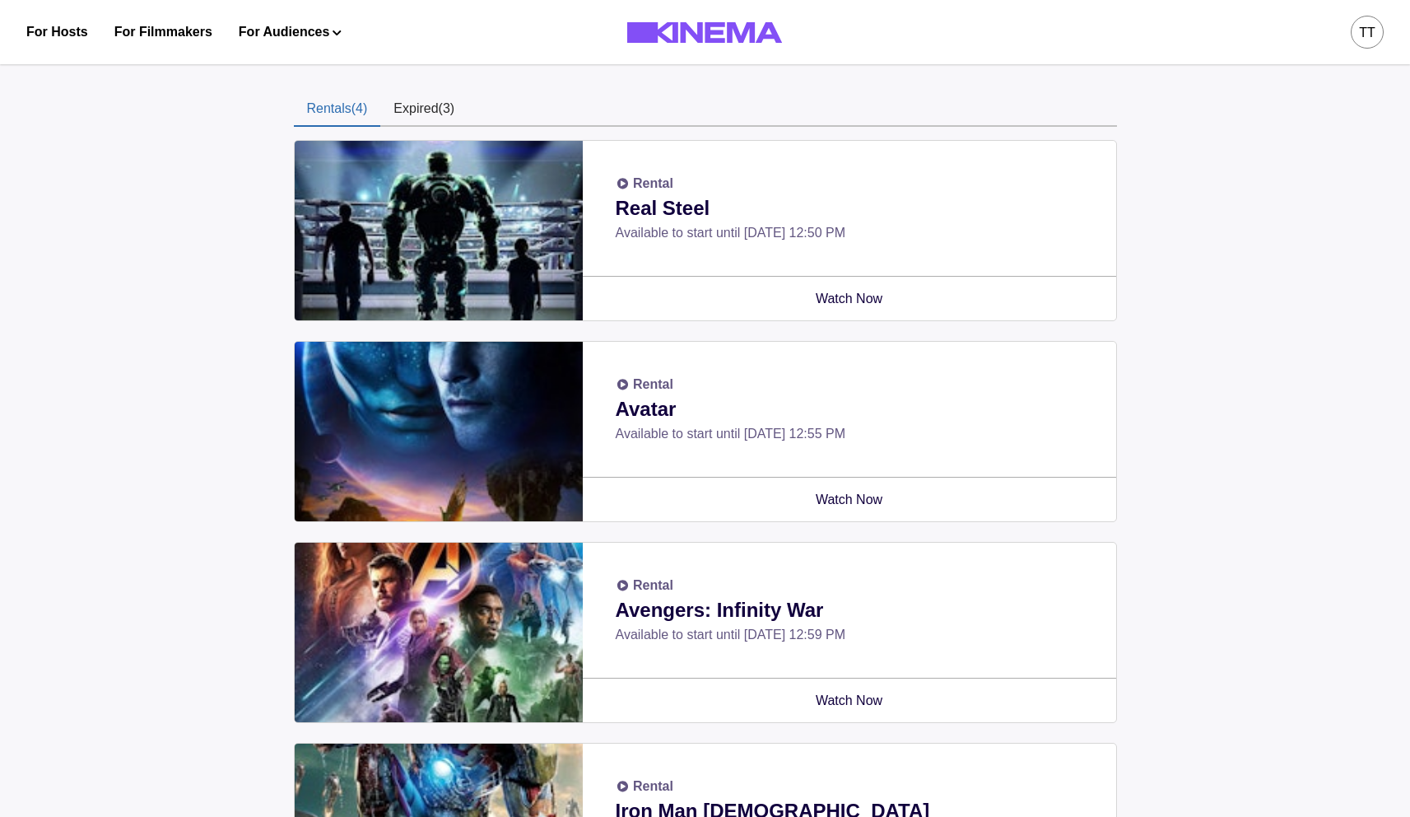
click at [413, 99] on button "Expired (3)" at bounding box center [423, 109] width 87 height 35
click at [338, 109] on button "Rentals (4)" at bounding box center [337, 109] width 87 height 35
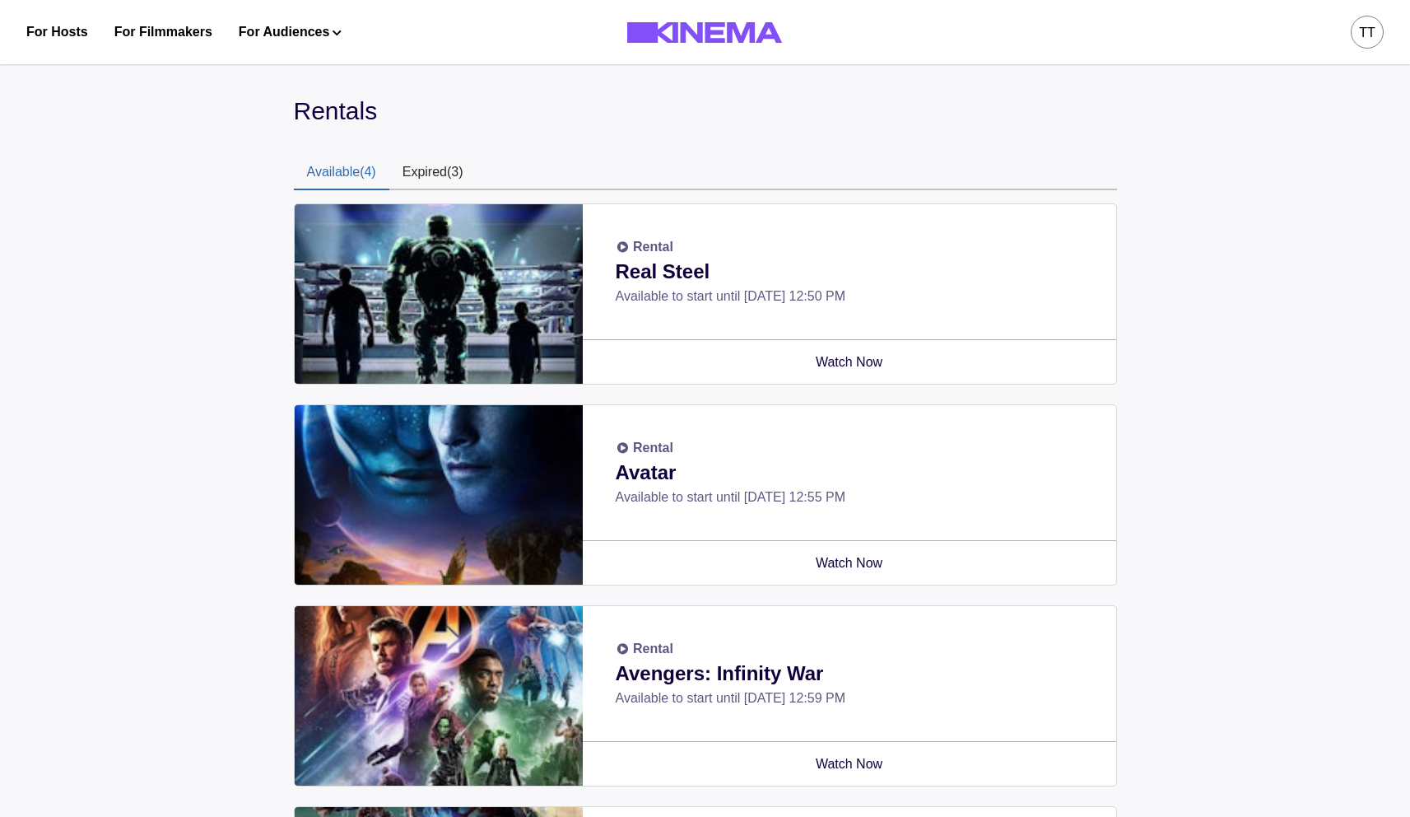
click at [449, 169] on button "Expired (3)" at bounding box center [432, 173] width 87 height 35
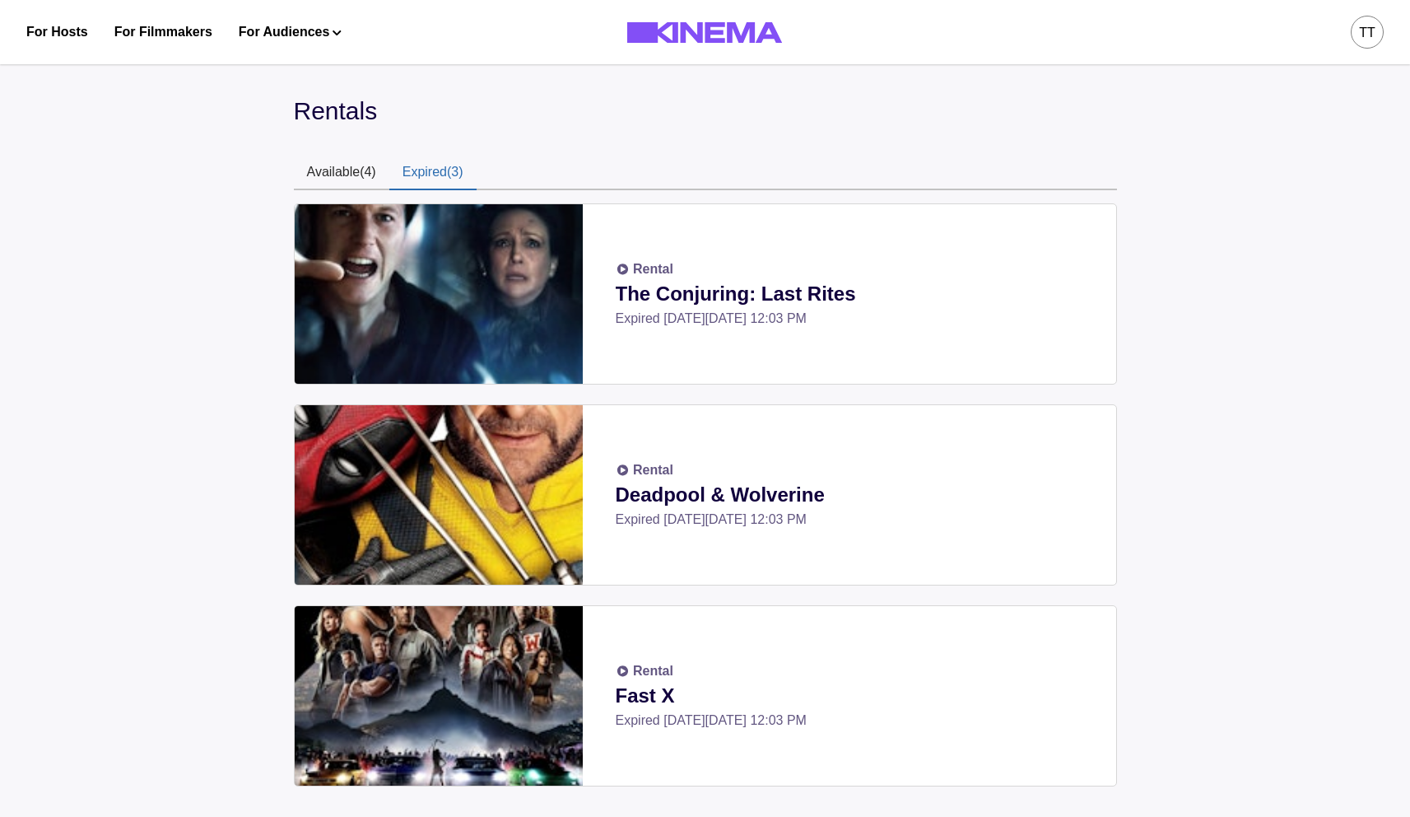
click at [351, 170] on button "Available (4)" at bounding box center [341, 173] width 95 height 35
click at [434, 165] on button "Expired (3)" at bounding box center [432, 173] width 87 height 35
click at [337, 169] on button "Available (4)" at bounding box center [341, 173] width 95 height 35
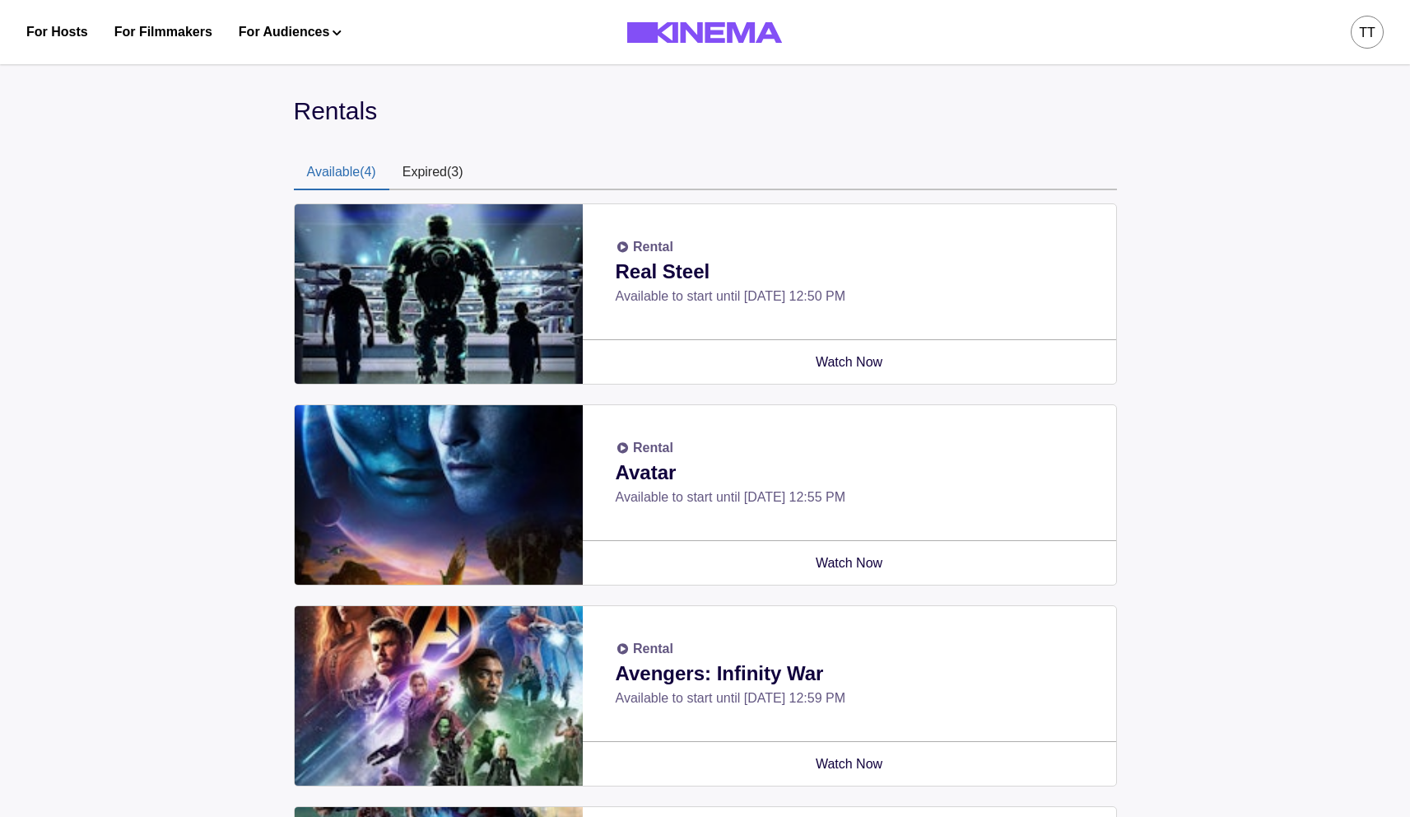
click at [471, 164] on button "Expired (3)" at bounding box center [432, 173] width 87 height 35
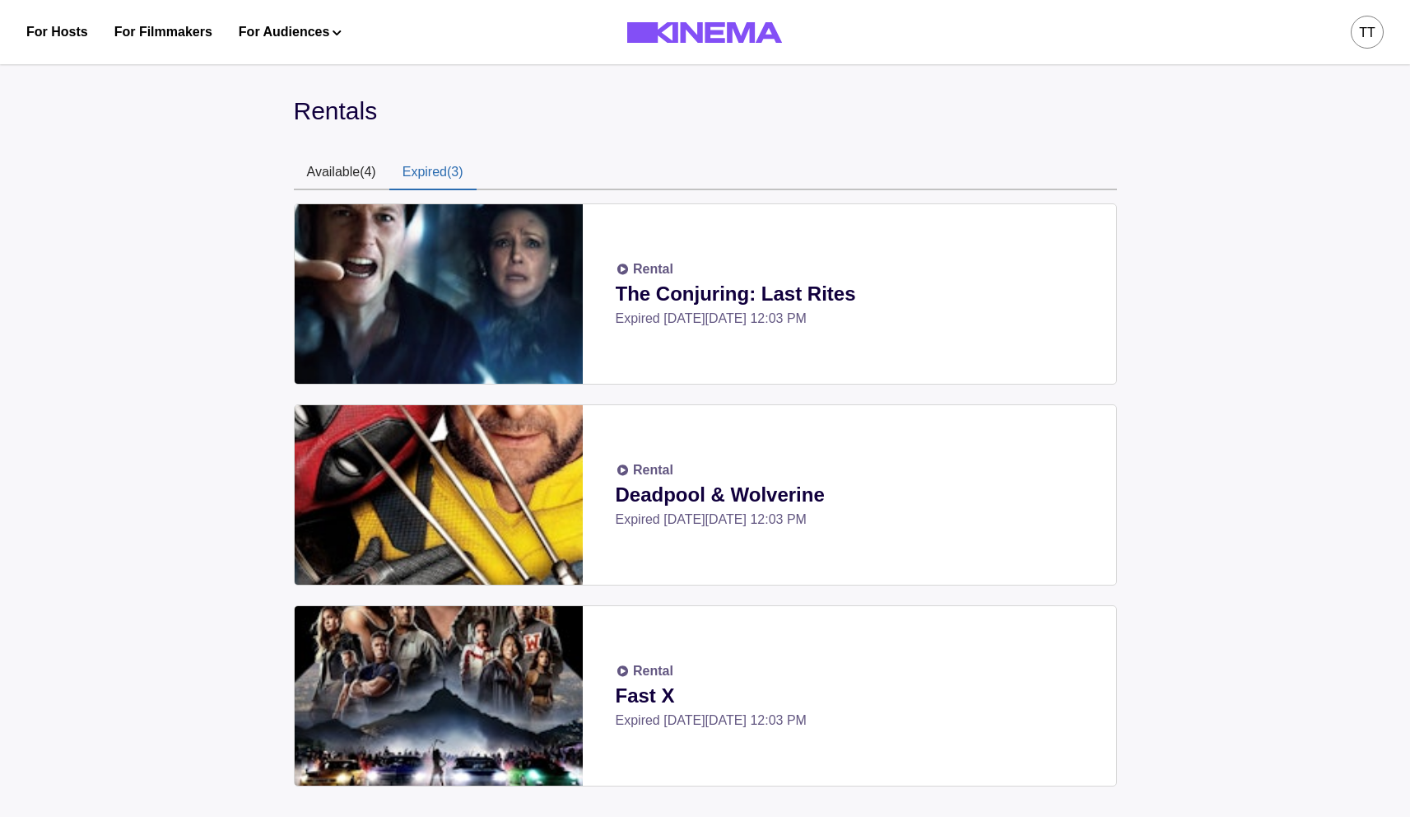
click at [350, 170] on button "Available (4)" at bounding box center [341, 173] width 95 height 35
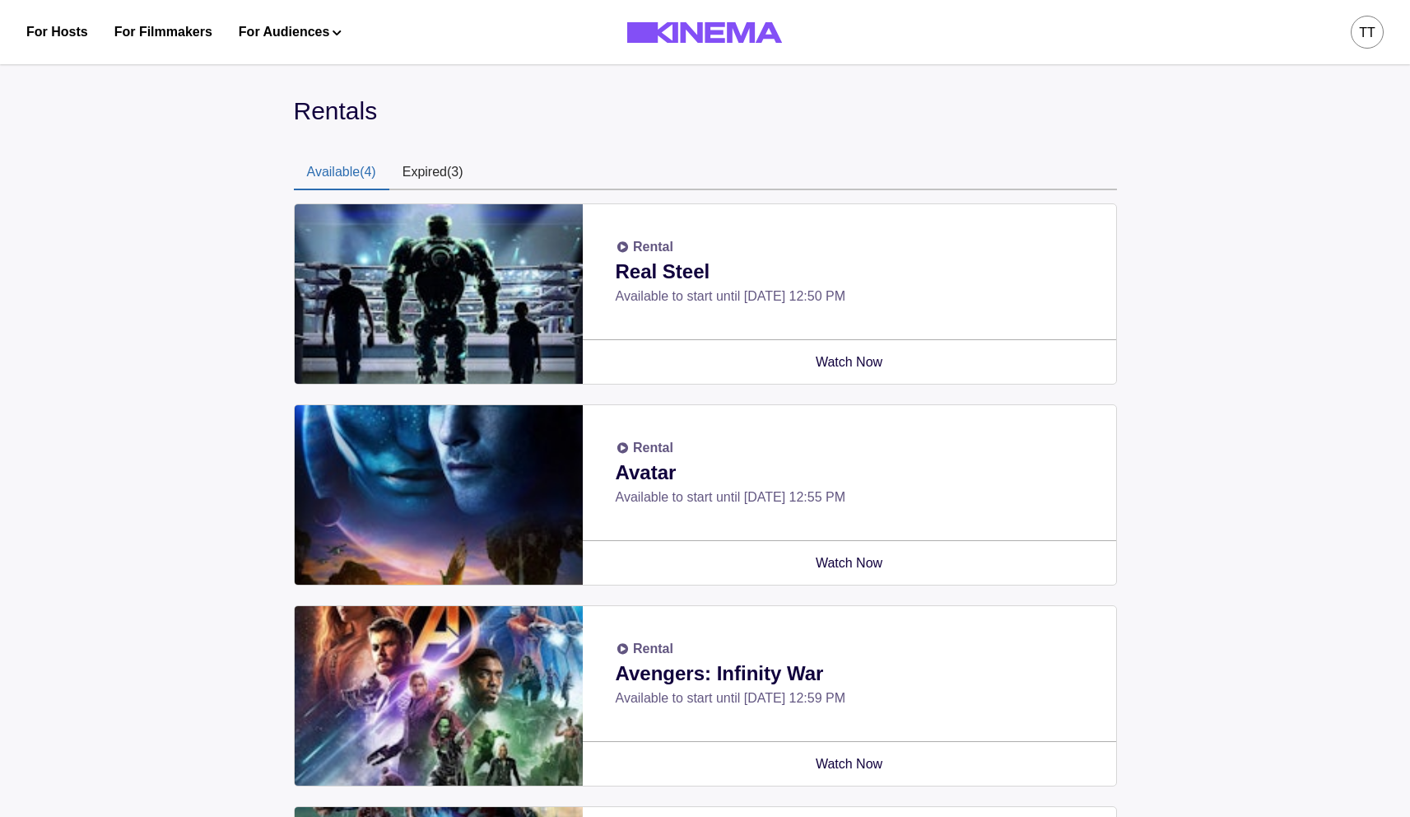
click at [449, 166] on button "Expired (3)" at bounding box center [432, 173] width 87 height 35
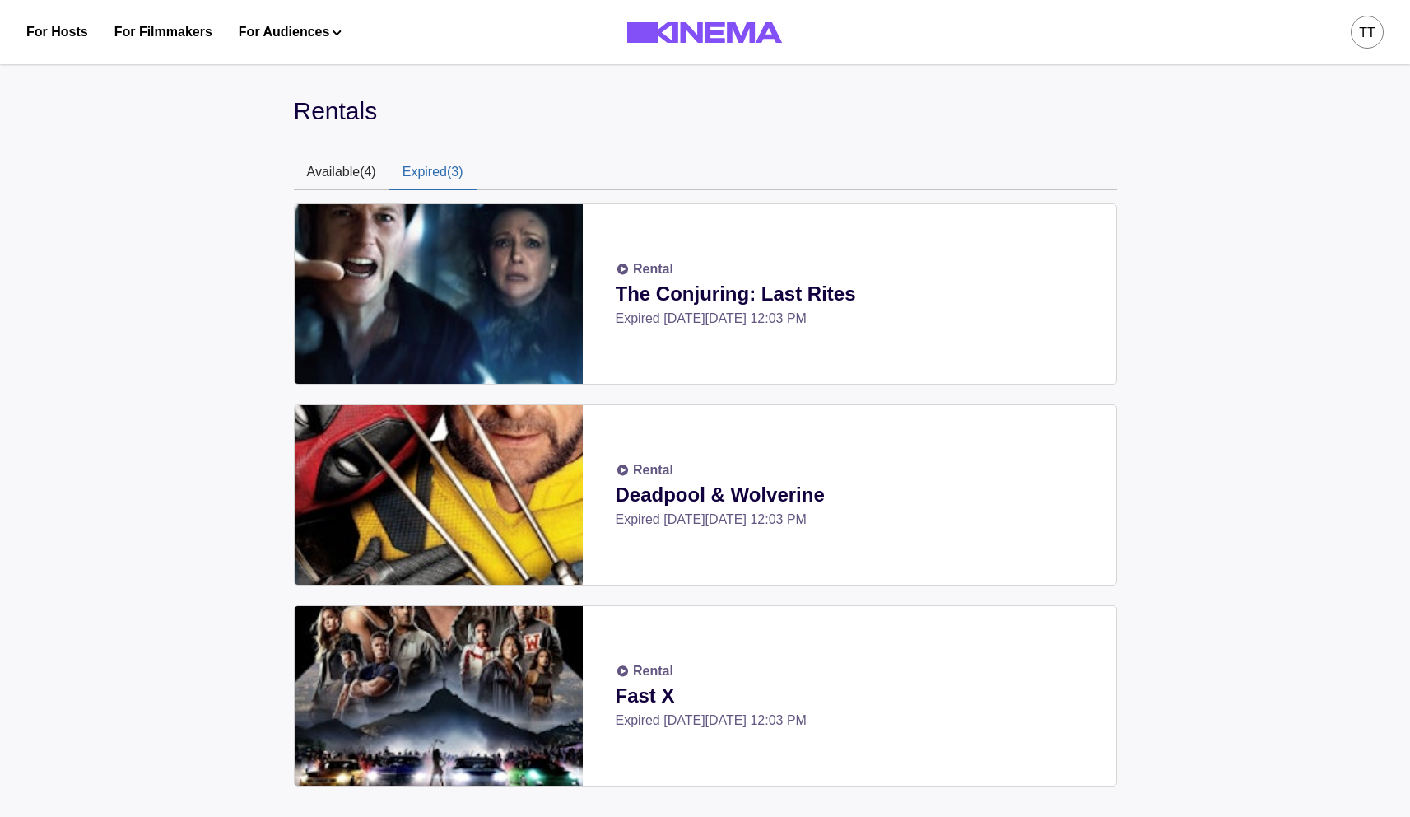
click at [347, 166] on button "Available (4)" at bounding box center [341, 173] width 95 height 35
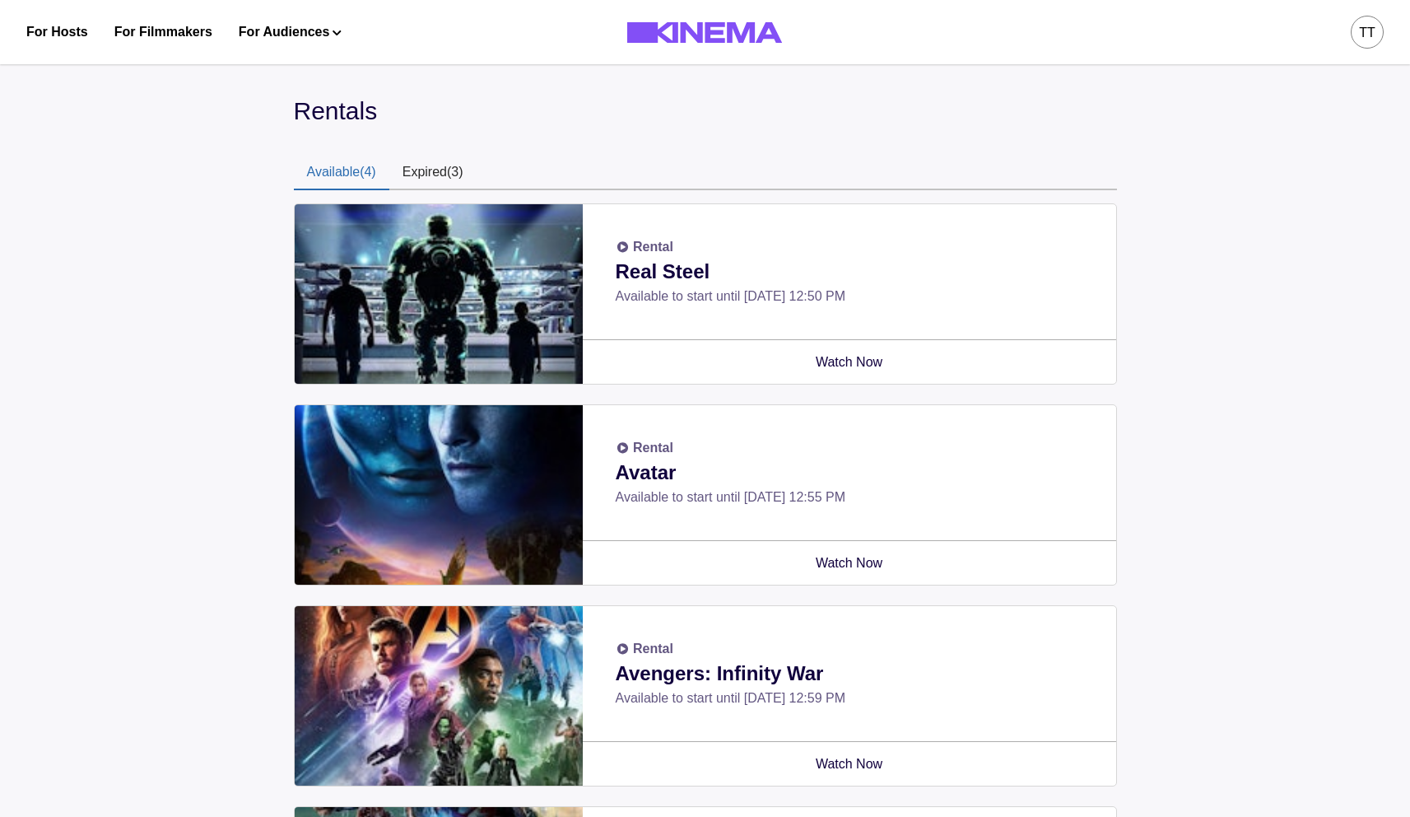
click at [436, 165] on button "Expired (3)" at bounding box center [432, 173] width 87 height 35
click at [365, 170] on button "Available (4)" at bounding box center [341, 173] width 95 height 35
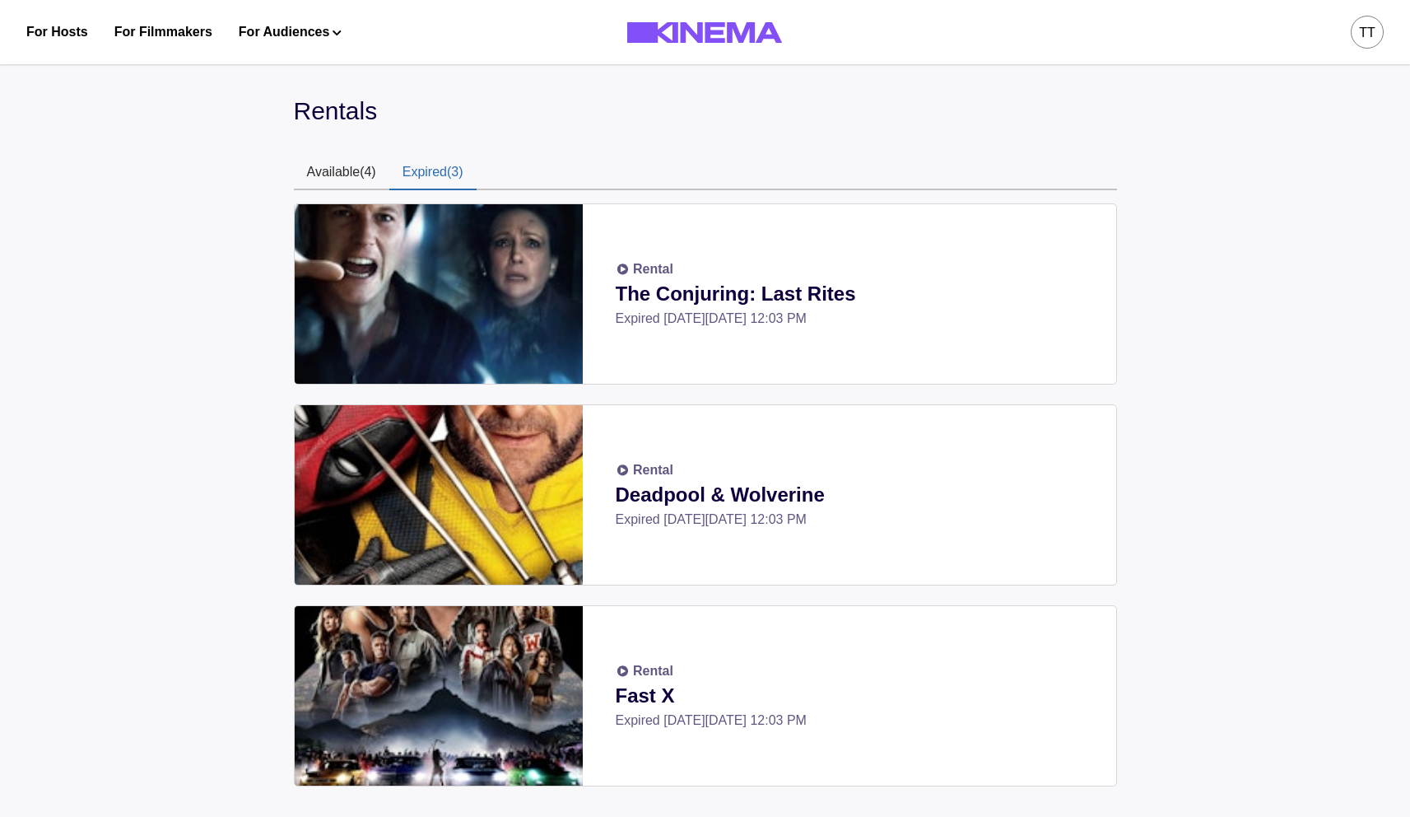
click at [443, 172] on button "Expired (3)" at bounding box center [432, 173] width 87 height 35
click at [347, 173] on button "Available (4)" at bounding box center [341, 173] width 95 height 35
click at [416, 174] on button "Expired (3)" at bounding box center [432, 173] width 87 height 35
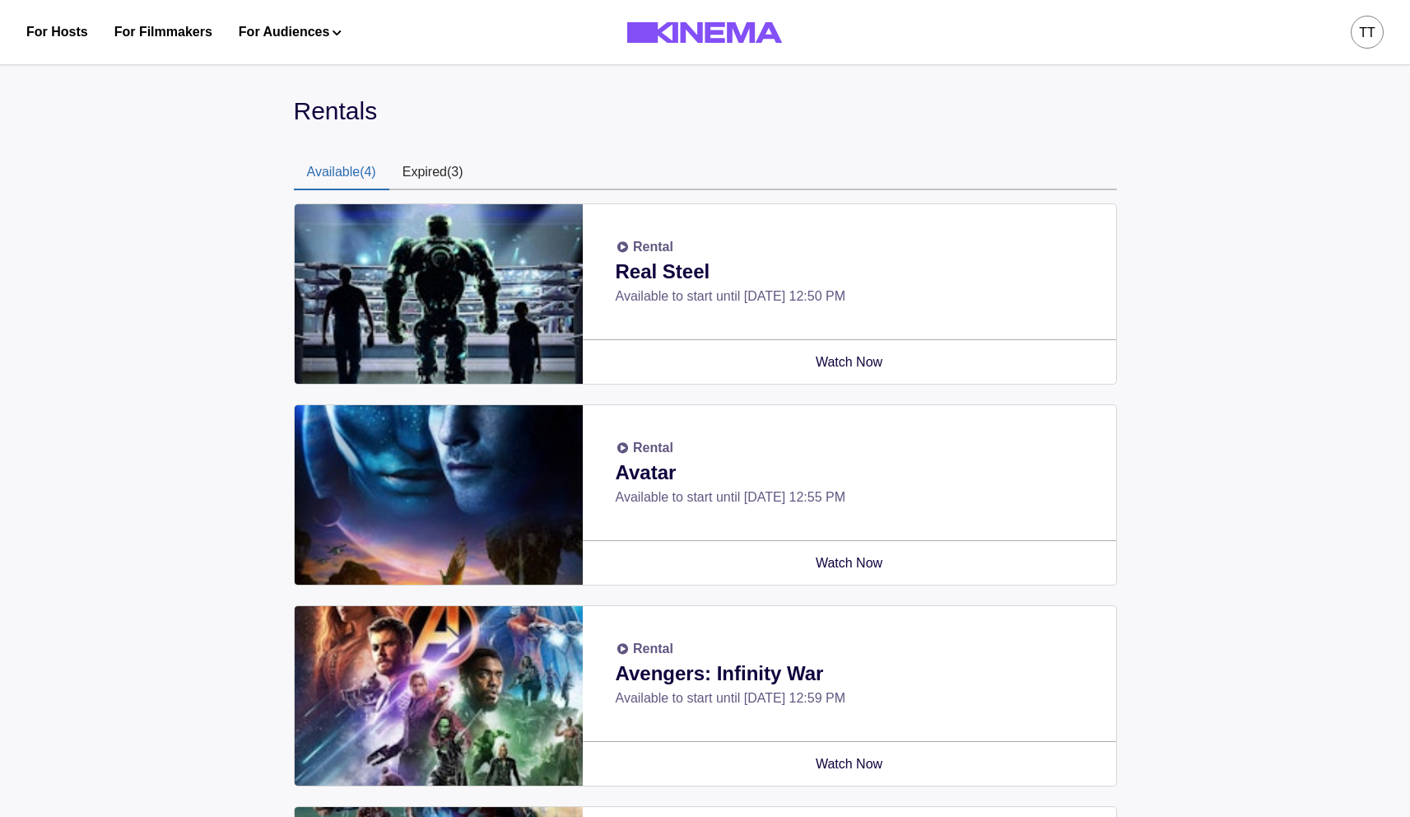
click at [364, 173] on button "Available (4)" at bounding box center [341, 173] width 95 height 35
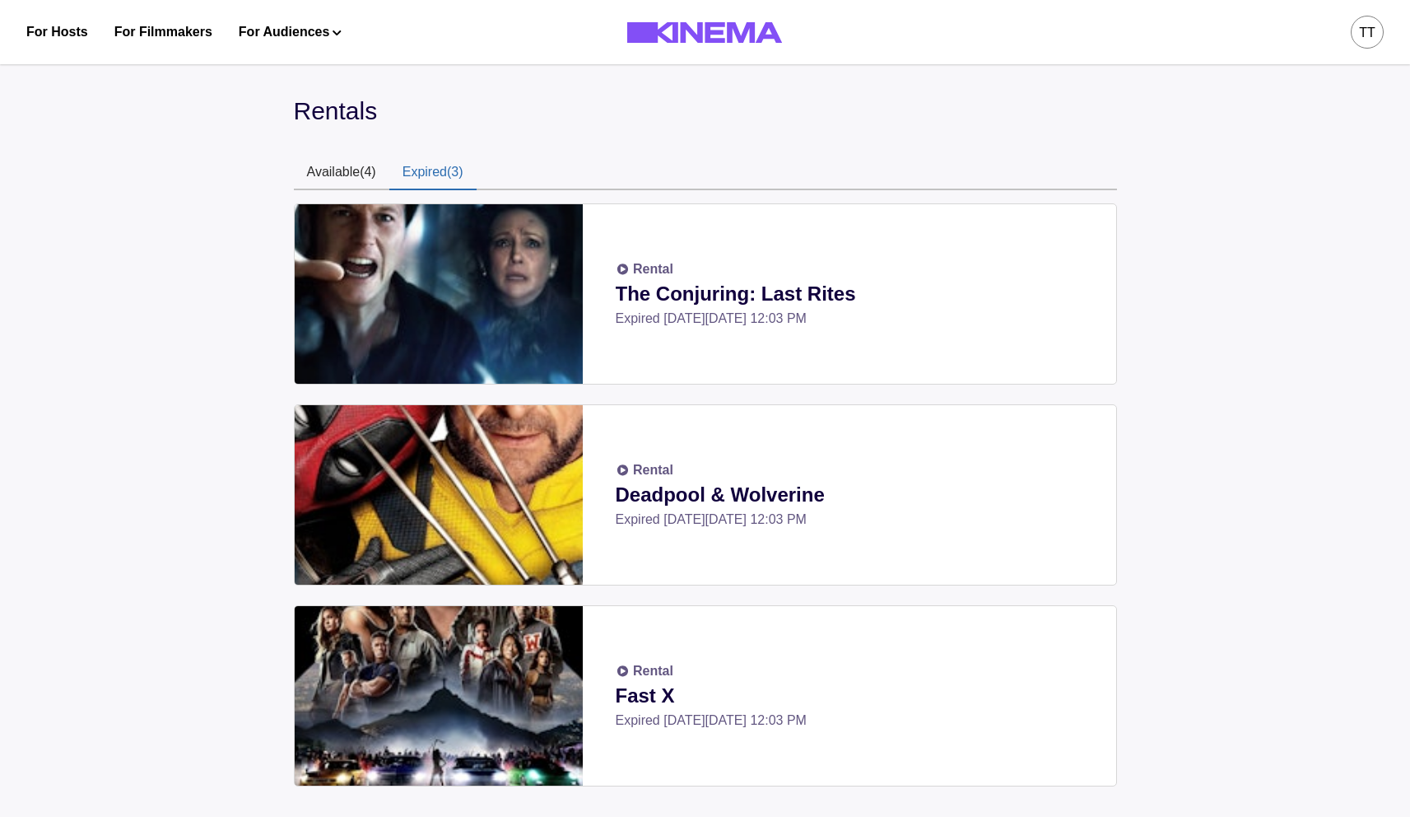
click at [446, 170] on button "Expired (3)" at bounding box center [432, 173] width 87 height 35
click at [370, 173] on button "Available (4)" at bounding box center [341, 173] width 95 height 35
click at [434, 171] on button "Expired (3)" at bounding box center [432, 173] width 87 height 35
click at [379, 170] on button "Available (4)" at bounding box center [341, 173] width 95 height 35
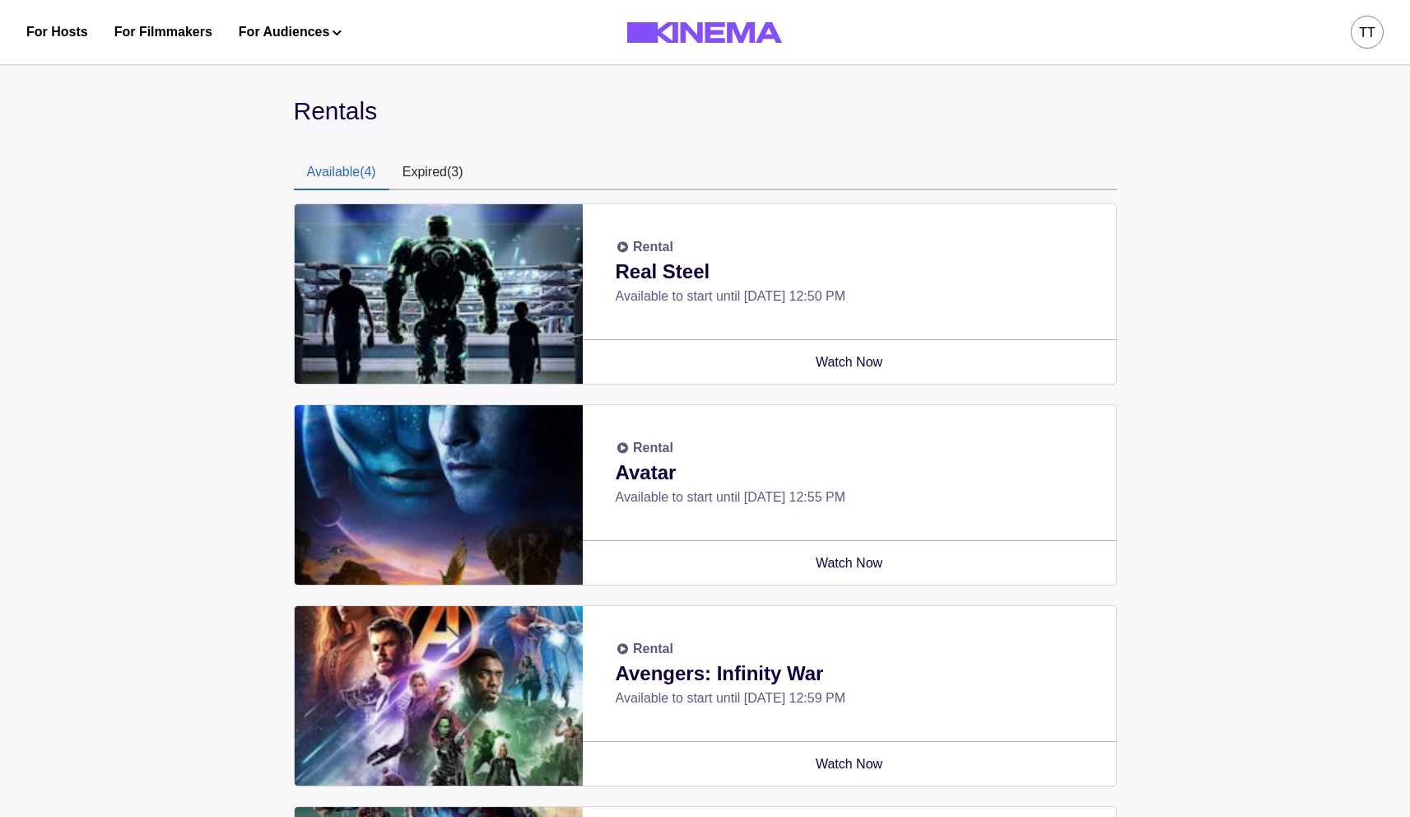
click at [456, 171] on button "Expired (3)" at bounding box center [432, 173] width 87 height 35
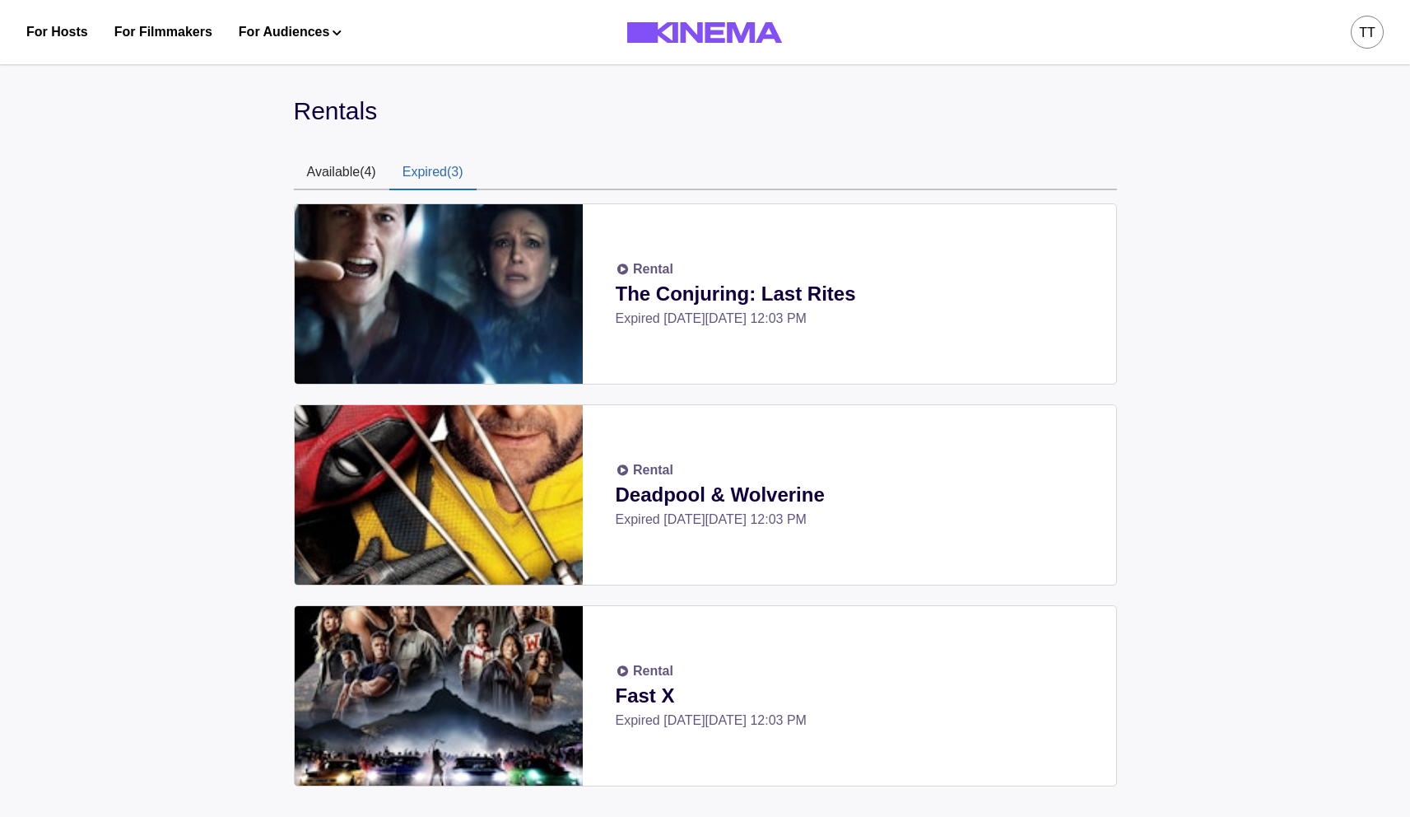
click at [356, 172] on button "Available (4)" at bounding box center [341, 173] width 95 height 35
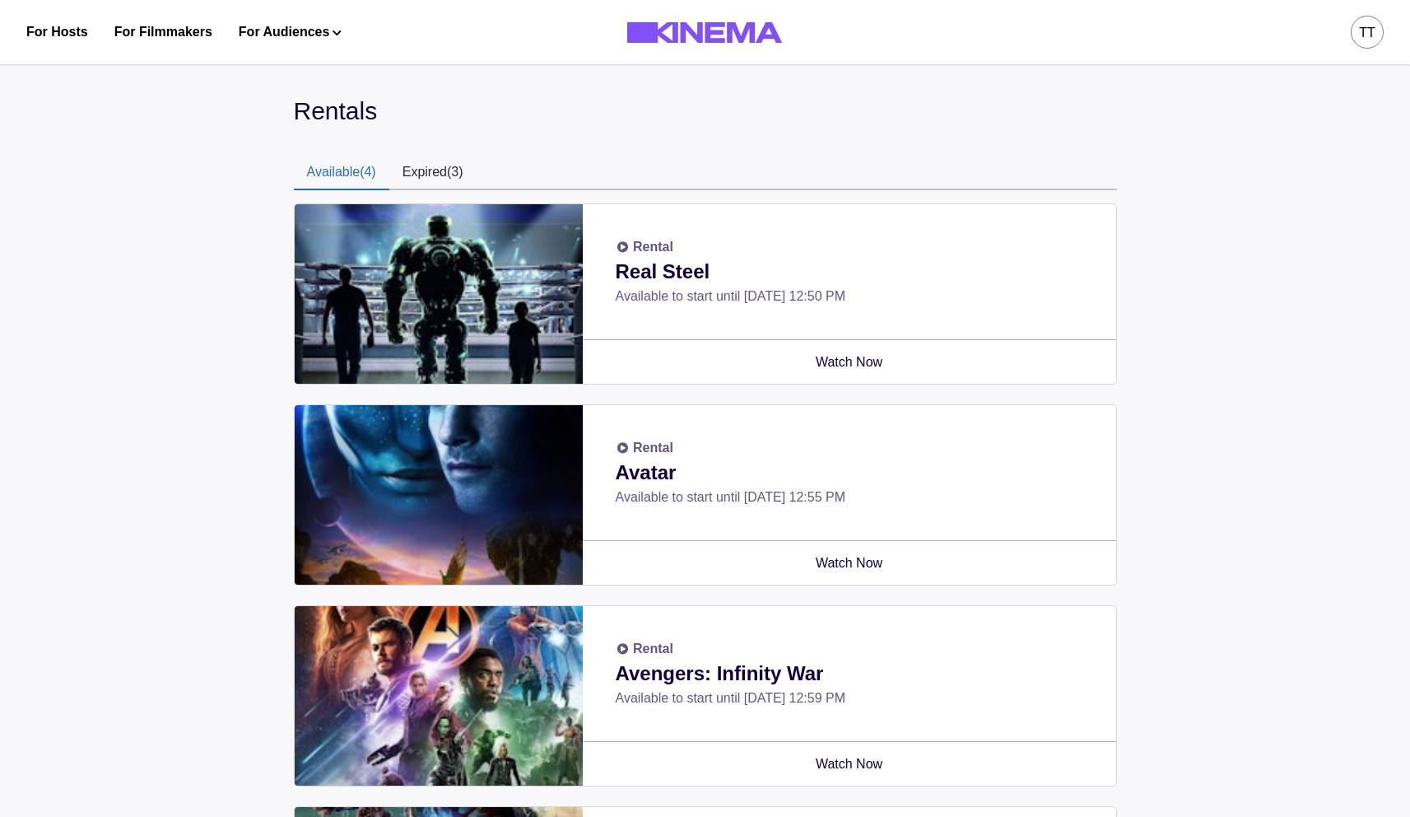
click at [457, 172] on button "Expired (3)" at bounding box center [432, 173] width 87 height 35
click at [330, 171] on button "Available (4)" at bounding box center [341, 173] width 95 height 35
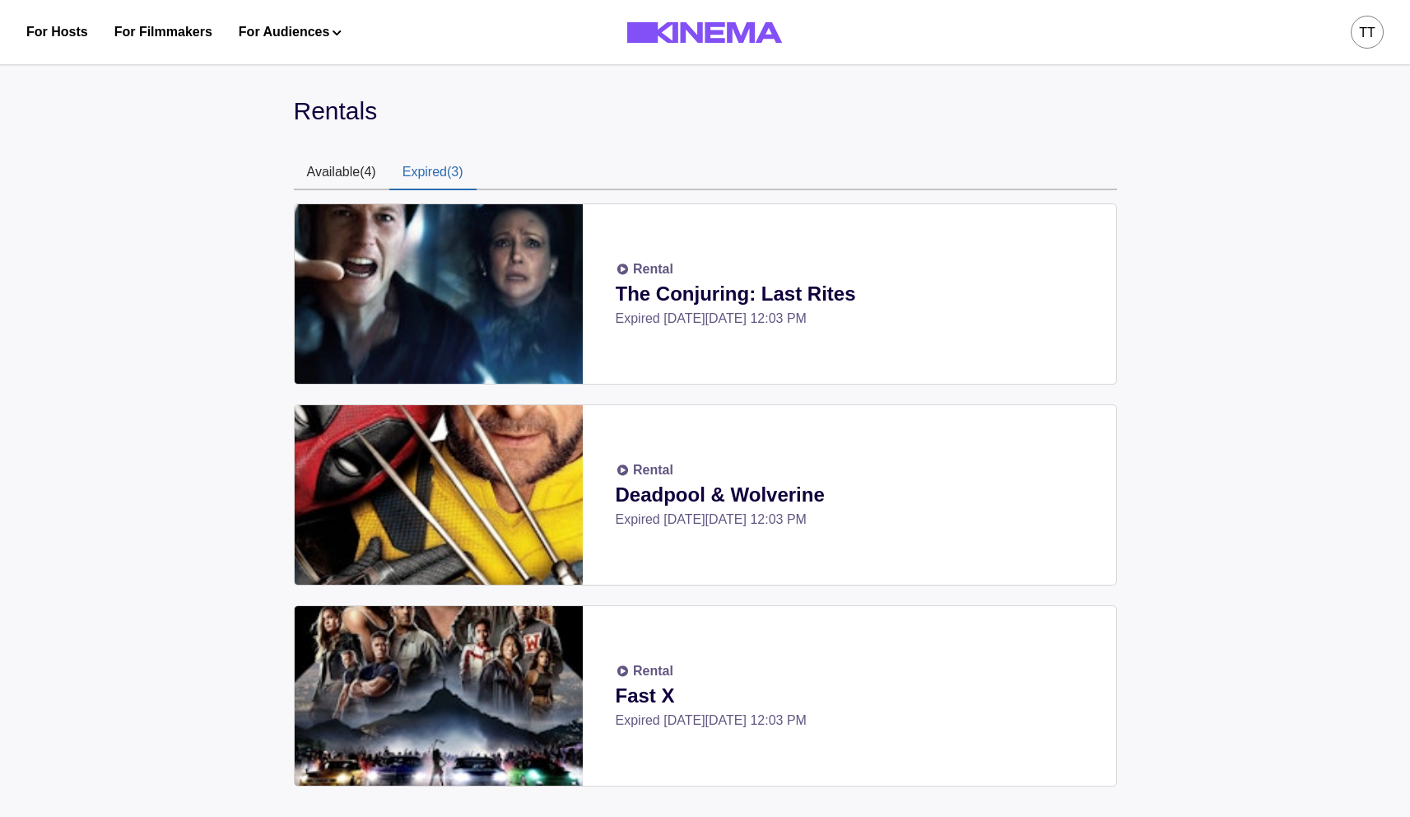
click at [437, 174] on button "Expired (3)" at bounding box center [432, 173] width 87 height 35
click at [360, 180] on button "Available (4)" at bounding box center [341, 173] width 95 height 35
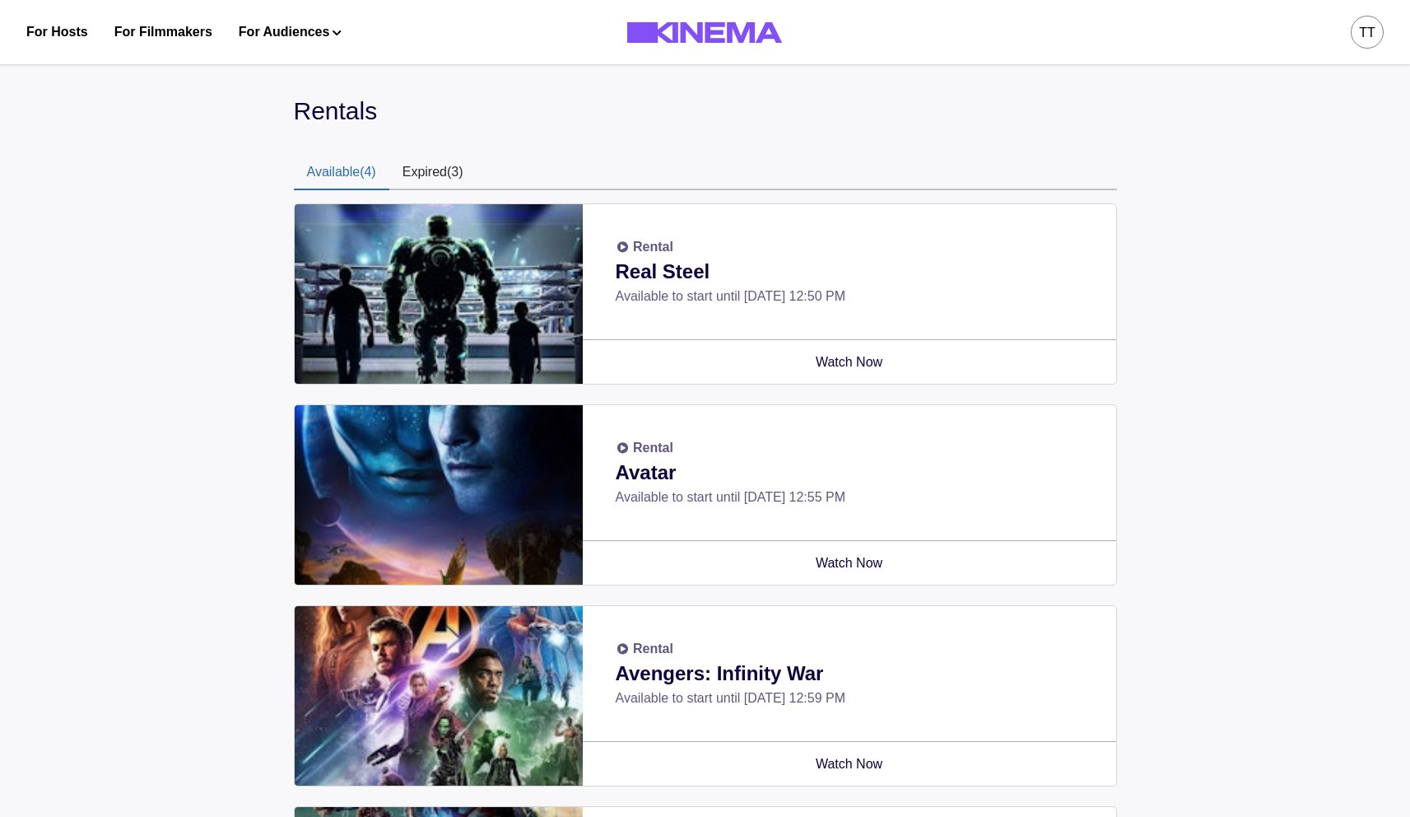
click at [441, 170] on button "Expired (3)" at bounding box center [432, 173] width 87 height 35
click at [370, 174] on button "Available (4)" at bounding box center [341, 173] width 95 height 35
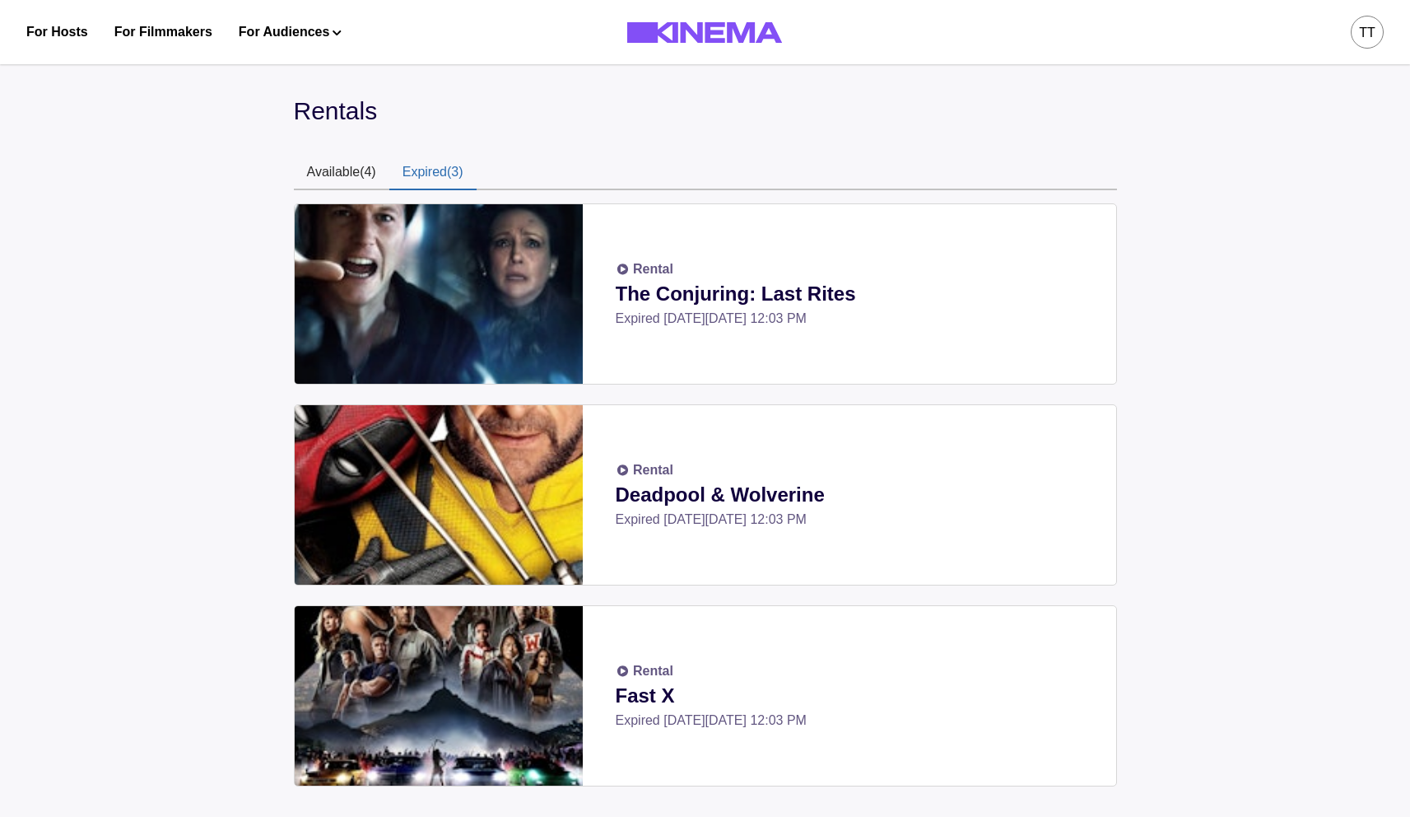
click at [449, 174] on button "Expired (3)" at bounding box center [432, 173] width 87 height 35
click at [357, 175] on button "Available (4)" at bounding box center [341, 173] width 95 height 35
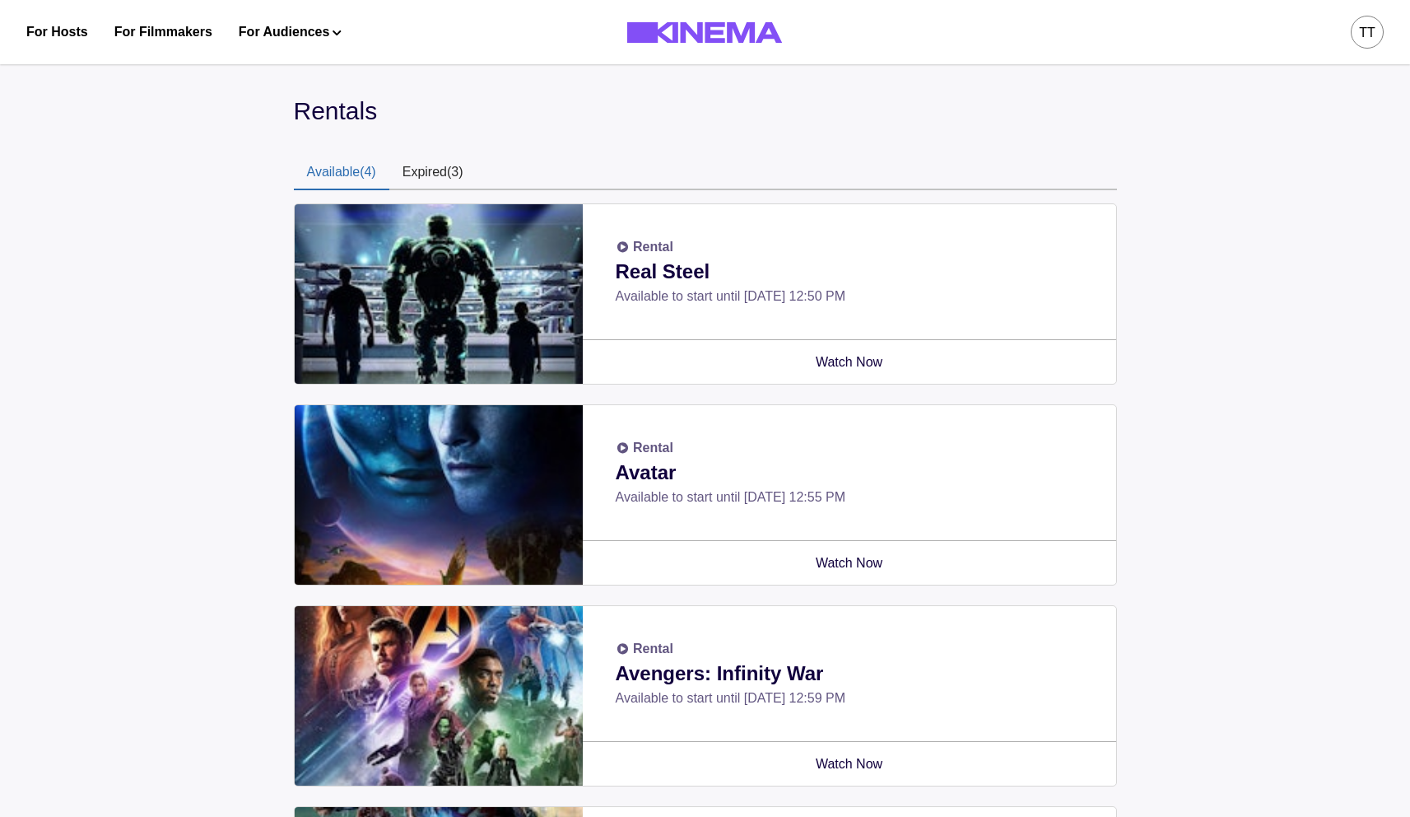
click at [432, 177] on button "Expired (3)" at bounding box center [432, 173] width 87 height 35
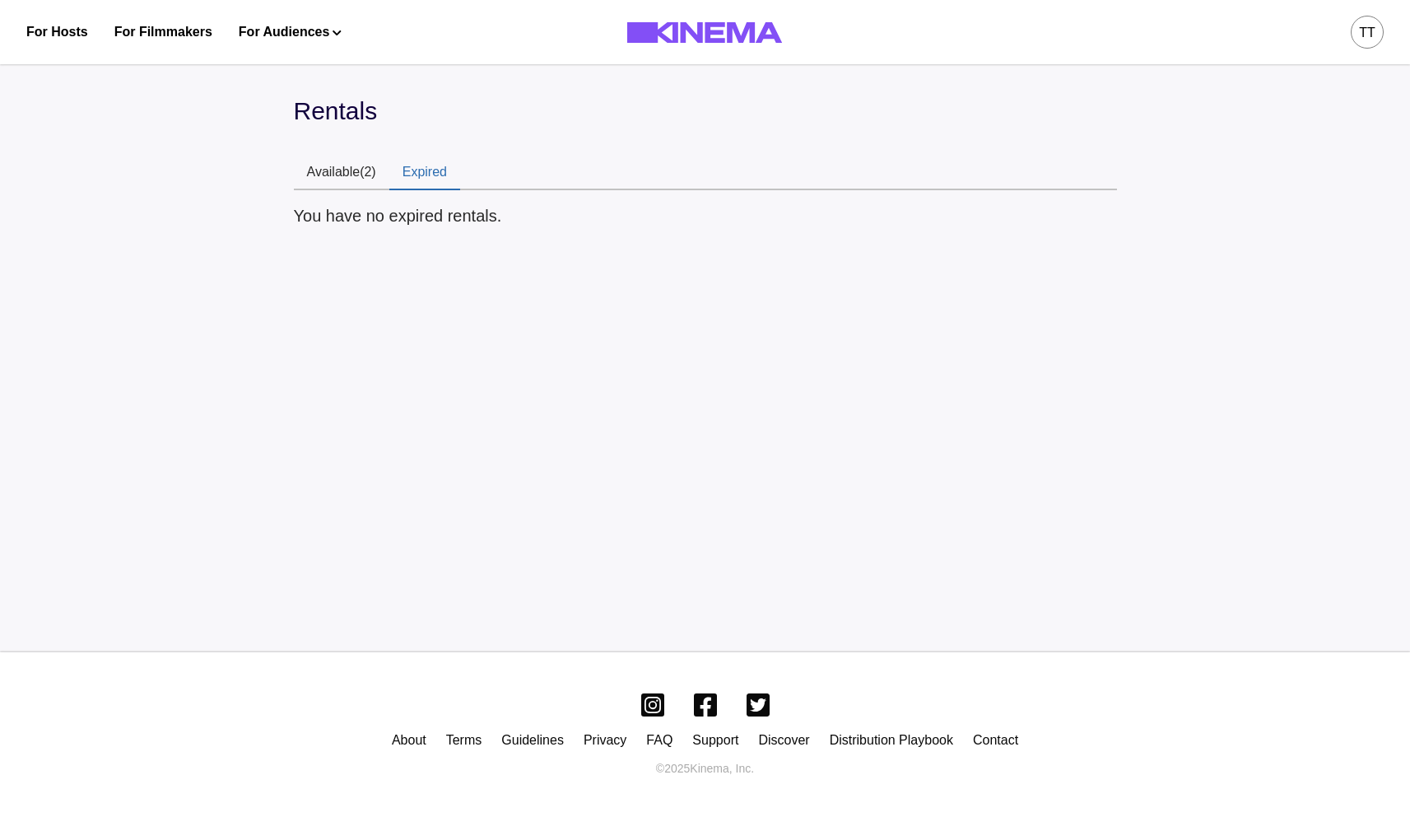
click at [422, 159] on button "Expired" at bounding box center [424, 173] width 71 height 35
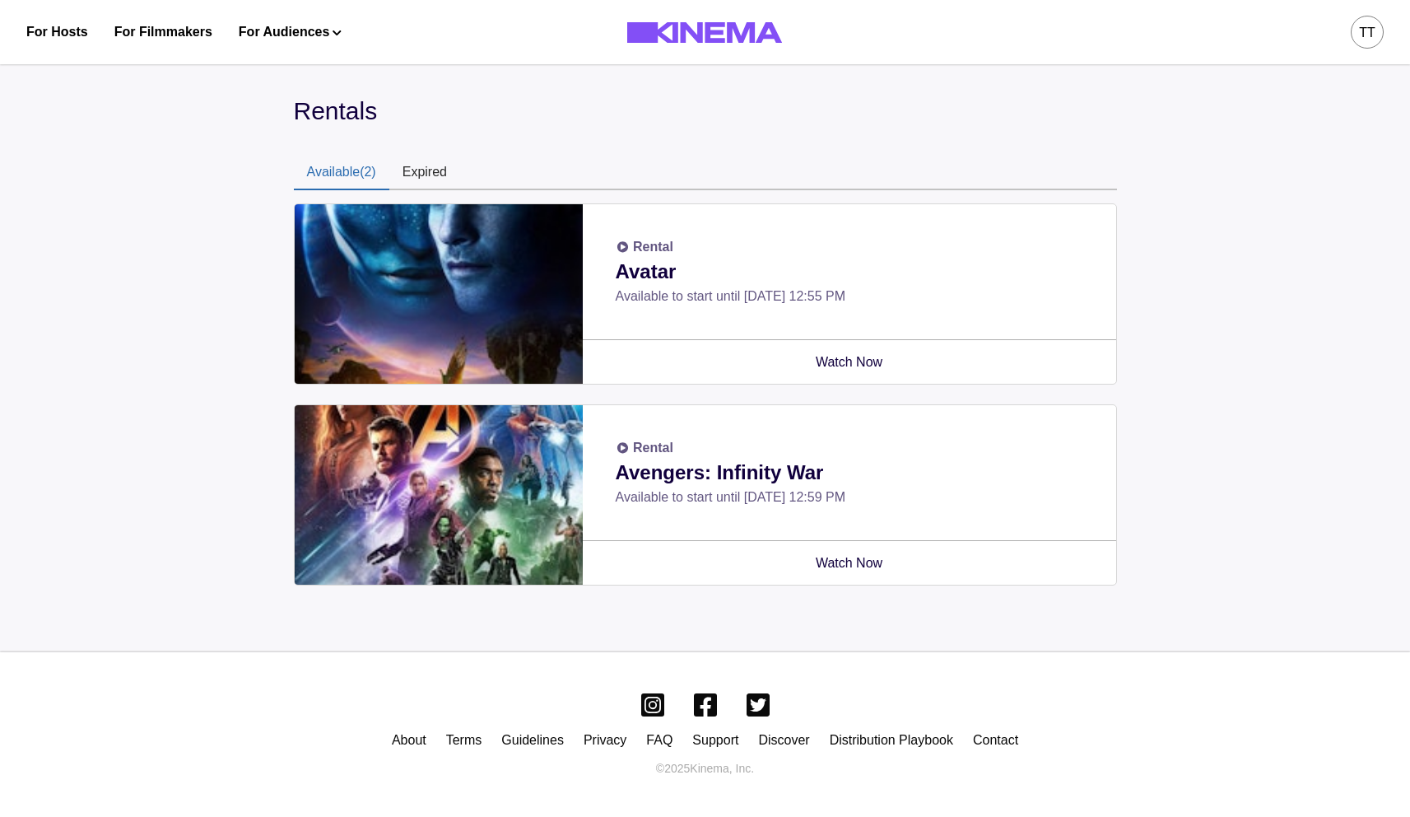
click at [361, 163] on button "Available (2)" at bounding box center [341, 173] width 95 height 35
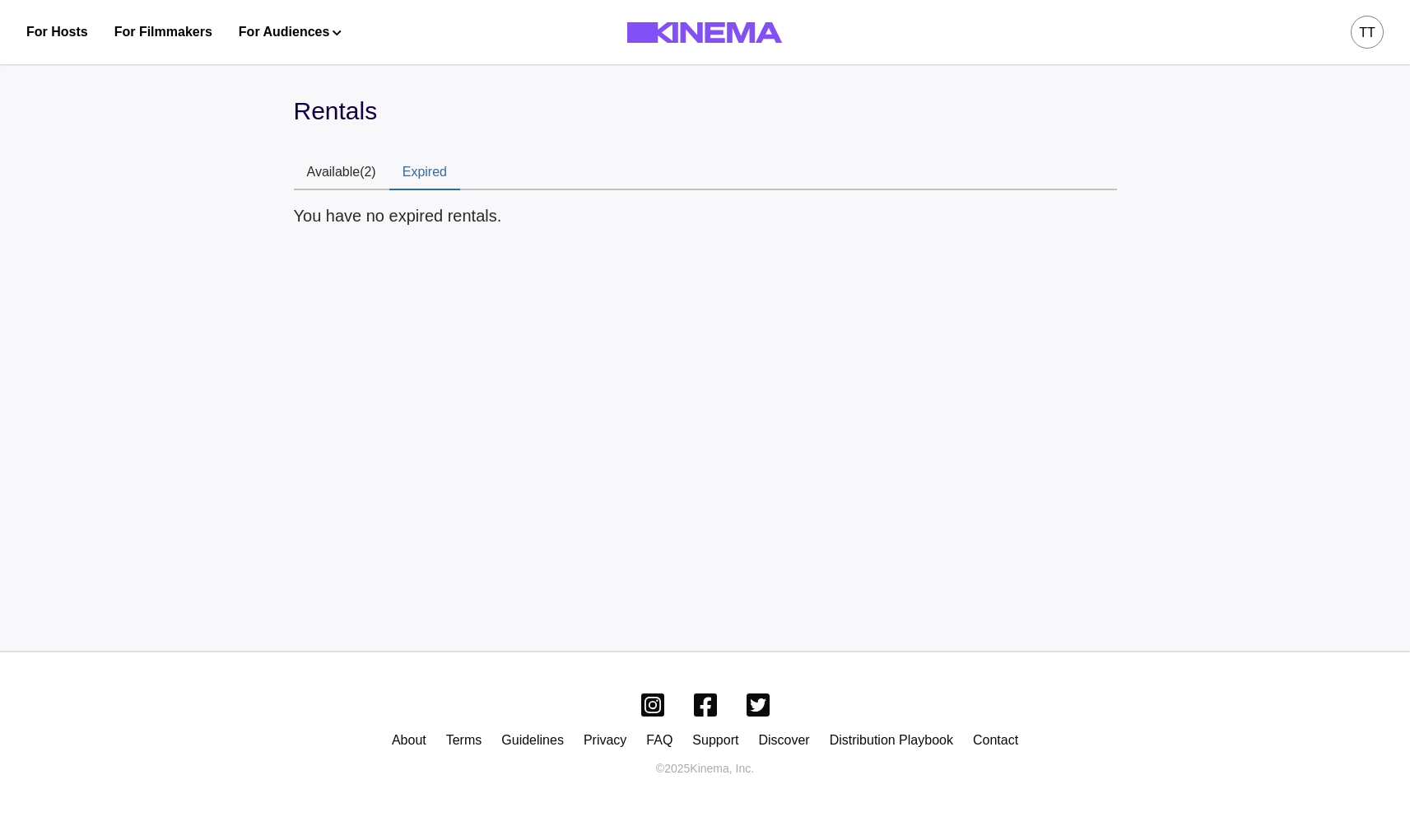
click at [409, 170] on button "Expired" at bounding box center [424, 173] width 71 height 35
click at [358, 171] on button "Available (2)" at bounding box center [341, 173] width 95 height 35
click at [403, 174] on button "Expired" at bounding box center [424, 173] width 71 height 35
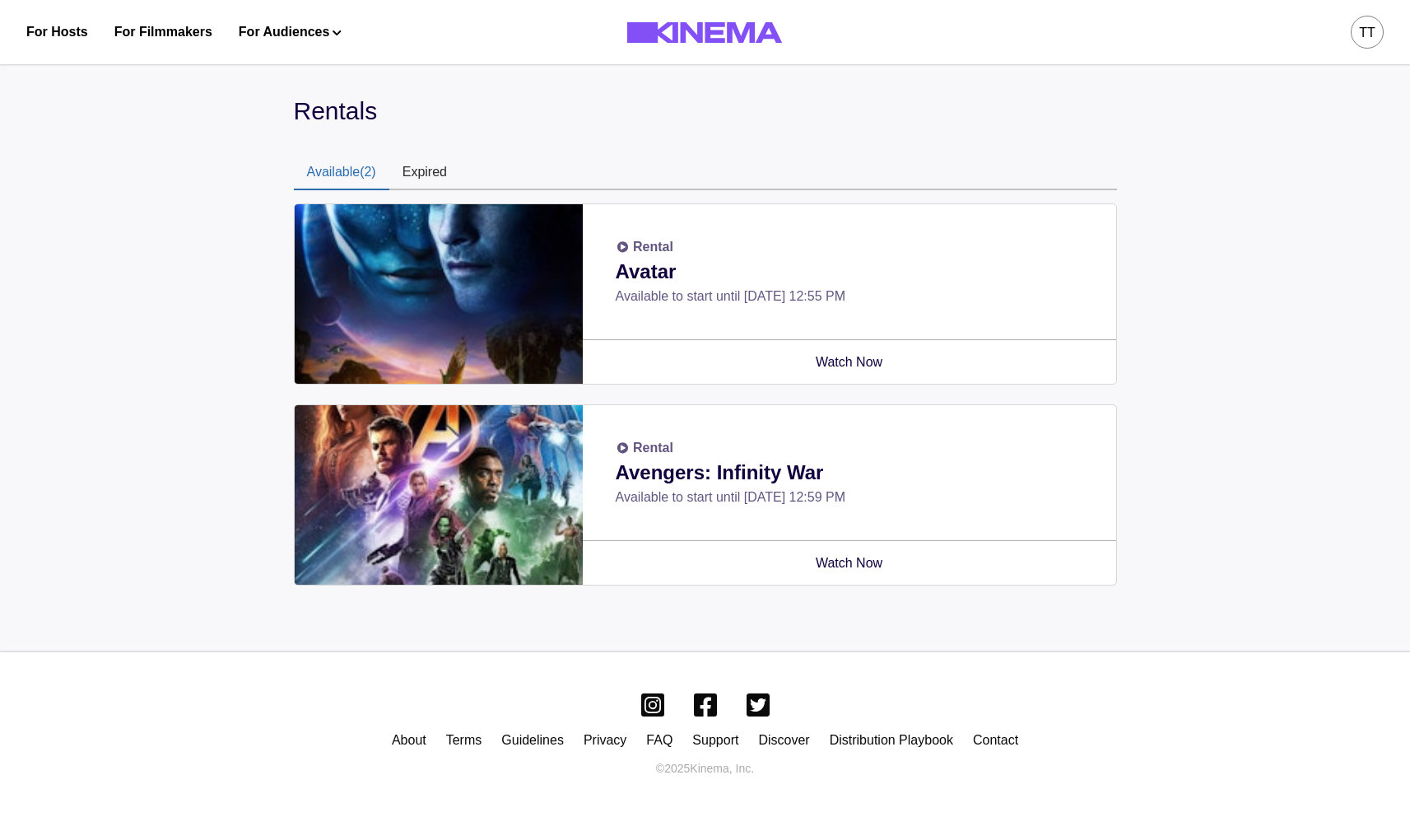
click at [335, 172] on button "Available (2)" at bounding box center [341, 173] width 95 height 35
